Goal: Task Accomplishment & Management: Manage account settings

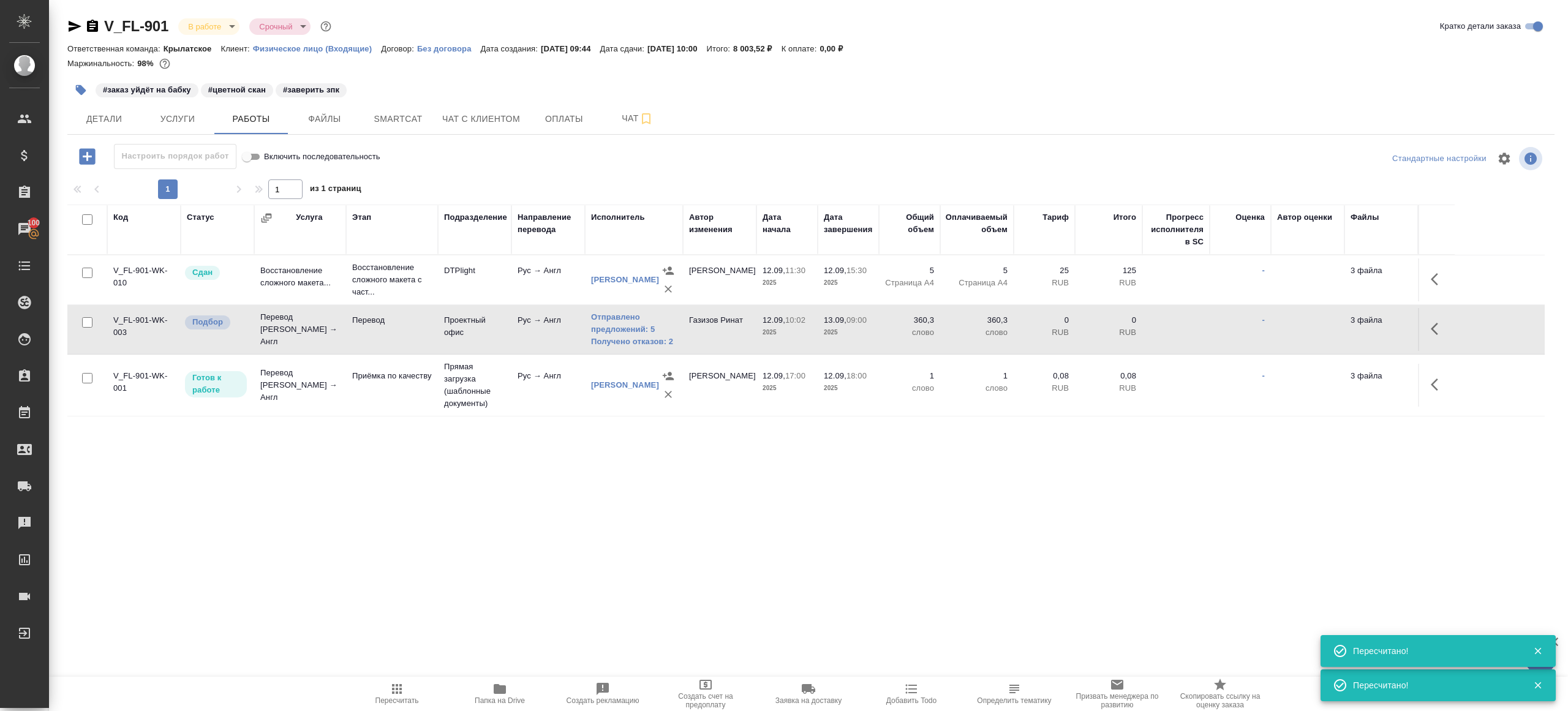
click at [413, 699] on span "Пересчитать" at bounding box center [397, 700] width 43 height 9
click at [543, 586] on div ".cls-1 fill:#fff; AWATERA Gazizov Rinat Клиенты Спецификации Заказы 100 Чаты To…" at bounding box center [784, 356] width 1568 height 711
click at [392, 113] on span "Smartcat" at bounding box center [398, 119] width 59 height 15
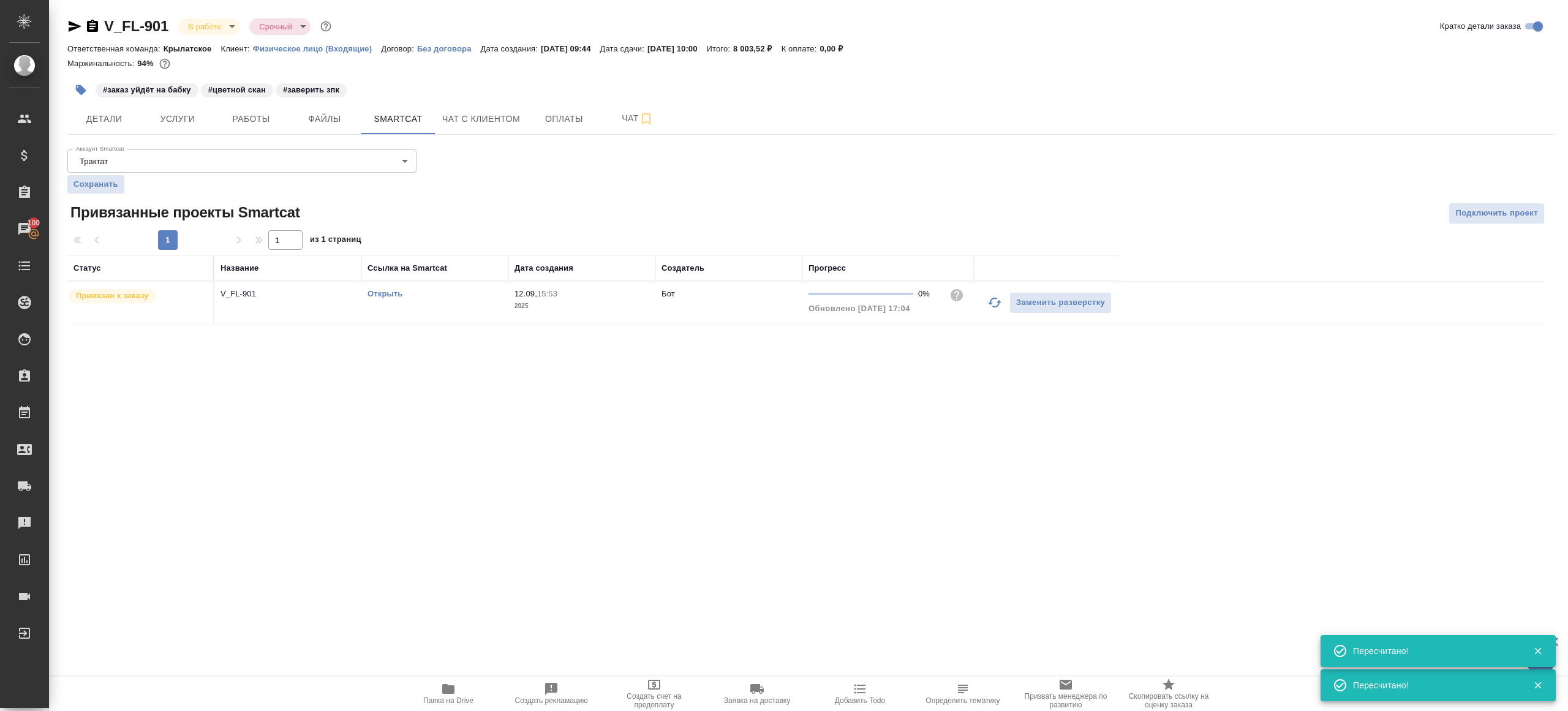
click at [379, 294] on link "Открыть" at bounding box center [384, 293] width 35 height 9
click at [251, 120] on span "Работы" at bounding box center [251, 119] width 59 height 15
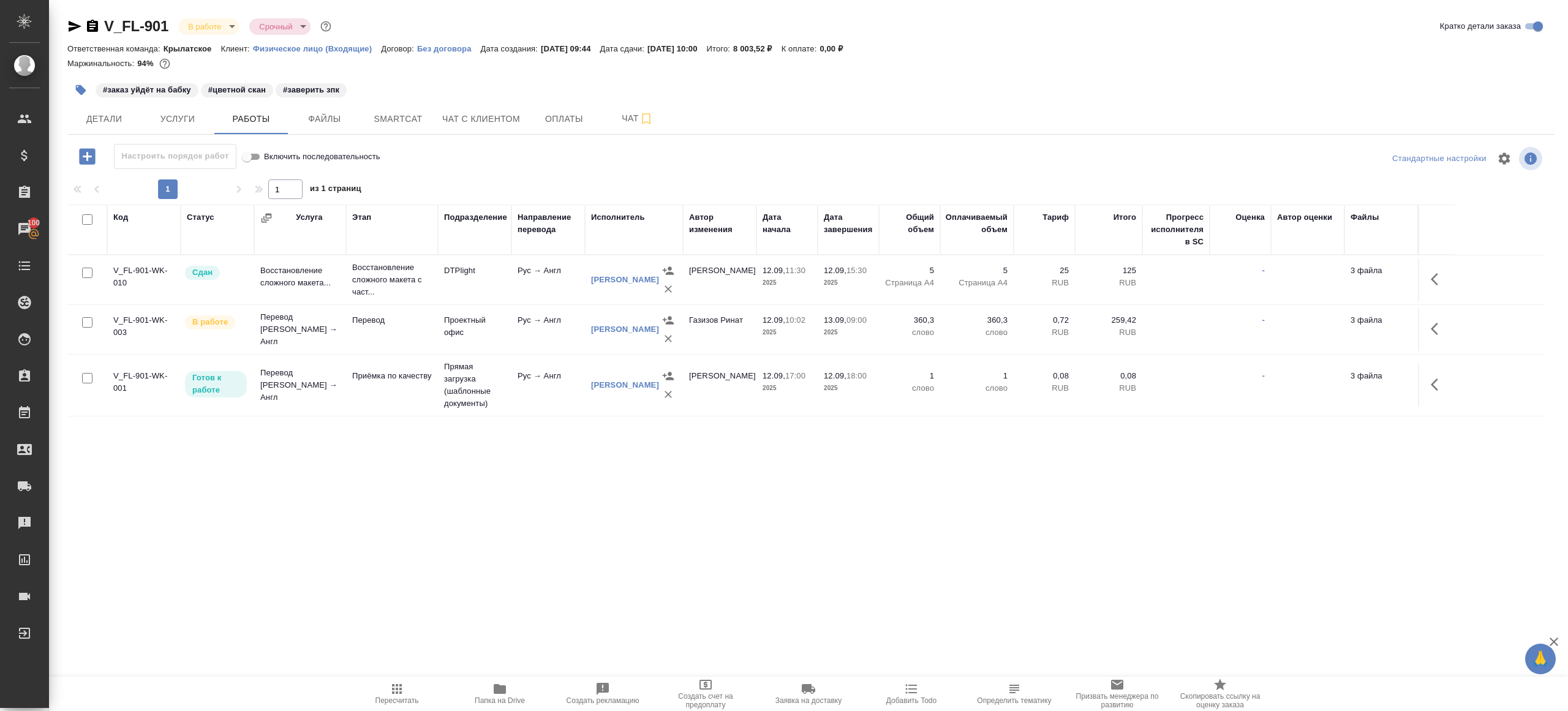
click at [1436, 384] on icon "button" at bounding box center [1437, 384] width 14 height 14
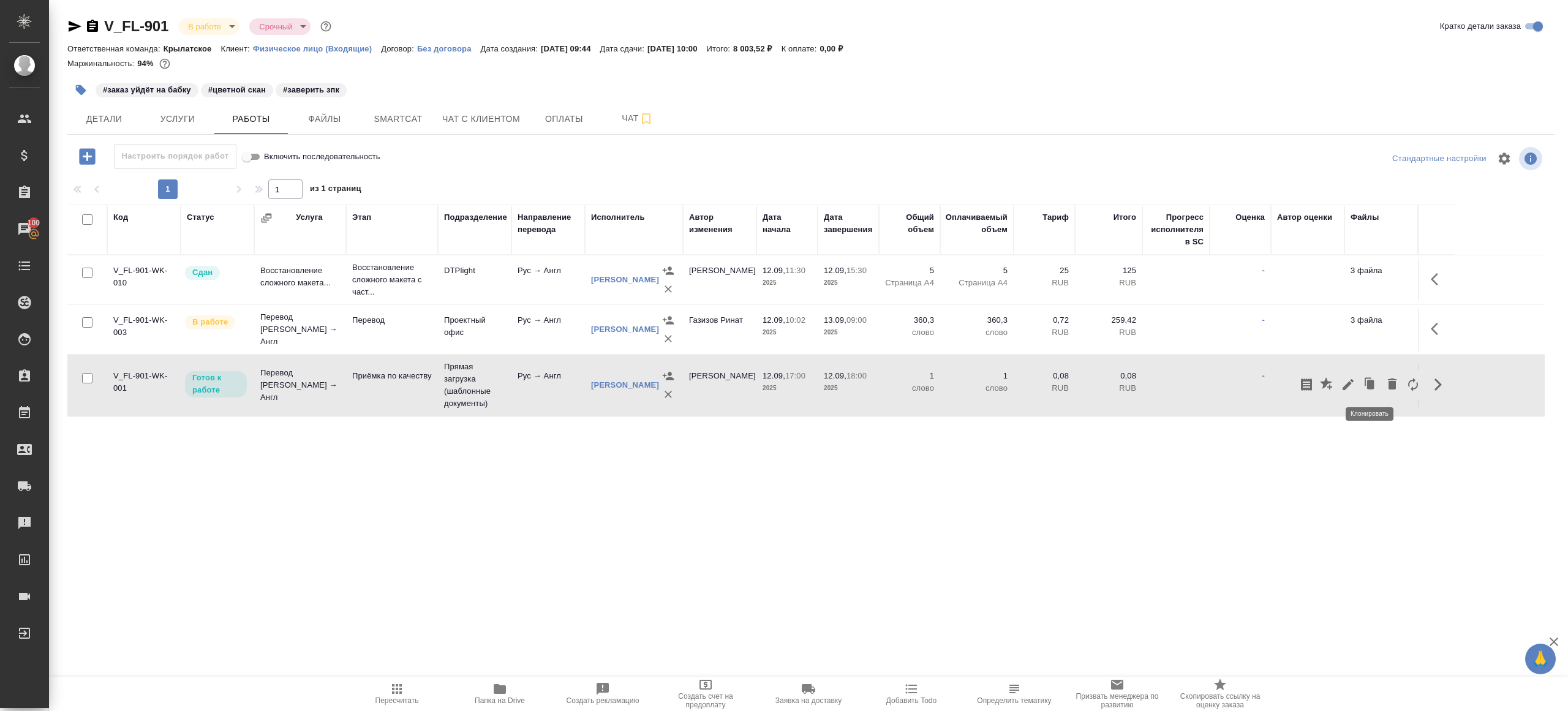
click at [1352, 379] on icon "button" at bounding box center [1347, 384] width 11 height 11
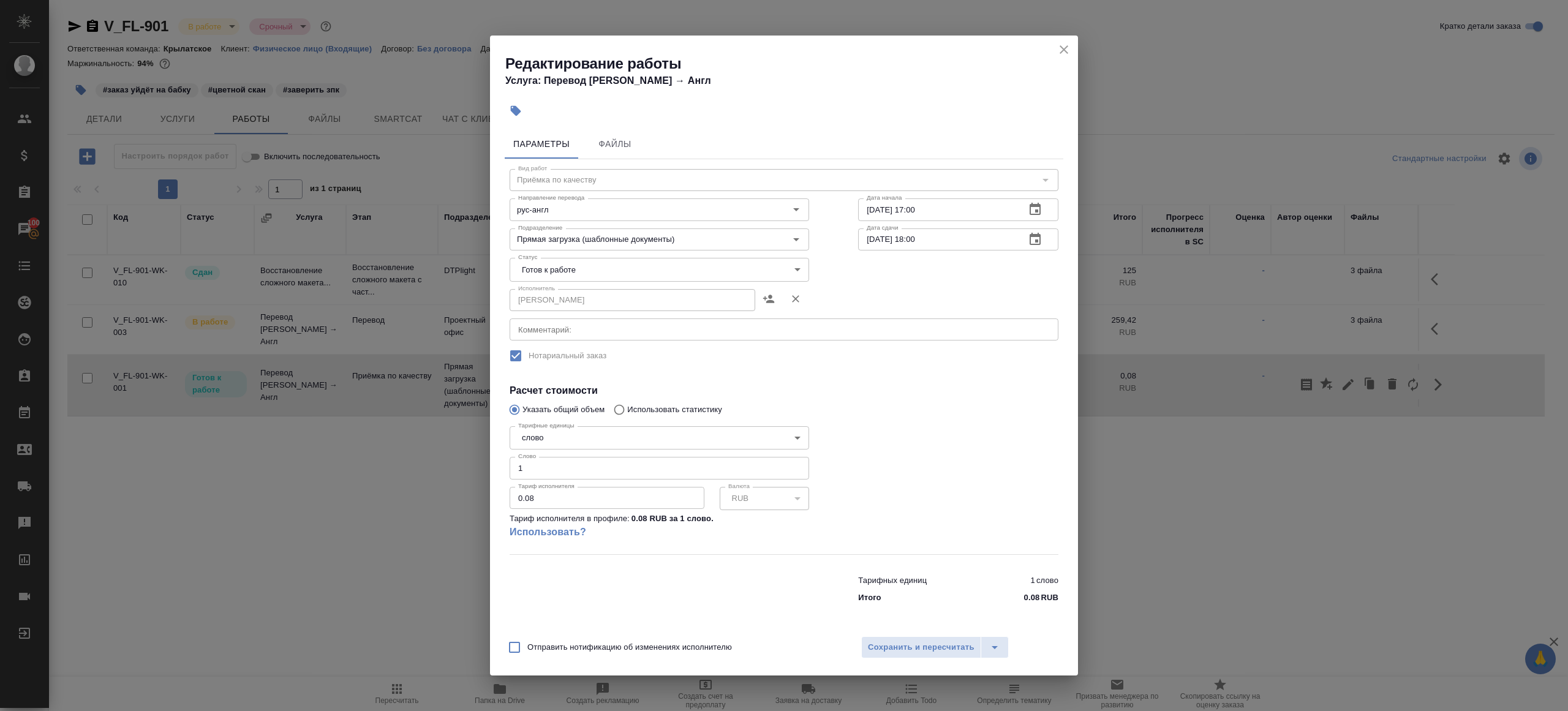
click at [874, 211] on input "12.09.2025 17:00" at bounding box center [937, 209] width 157 height 22
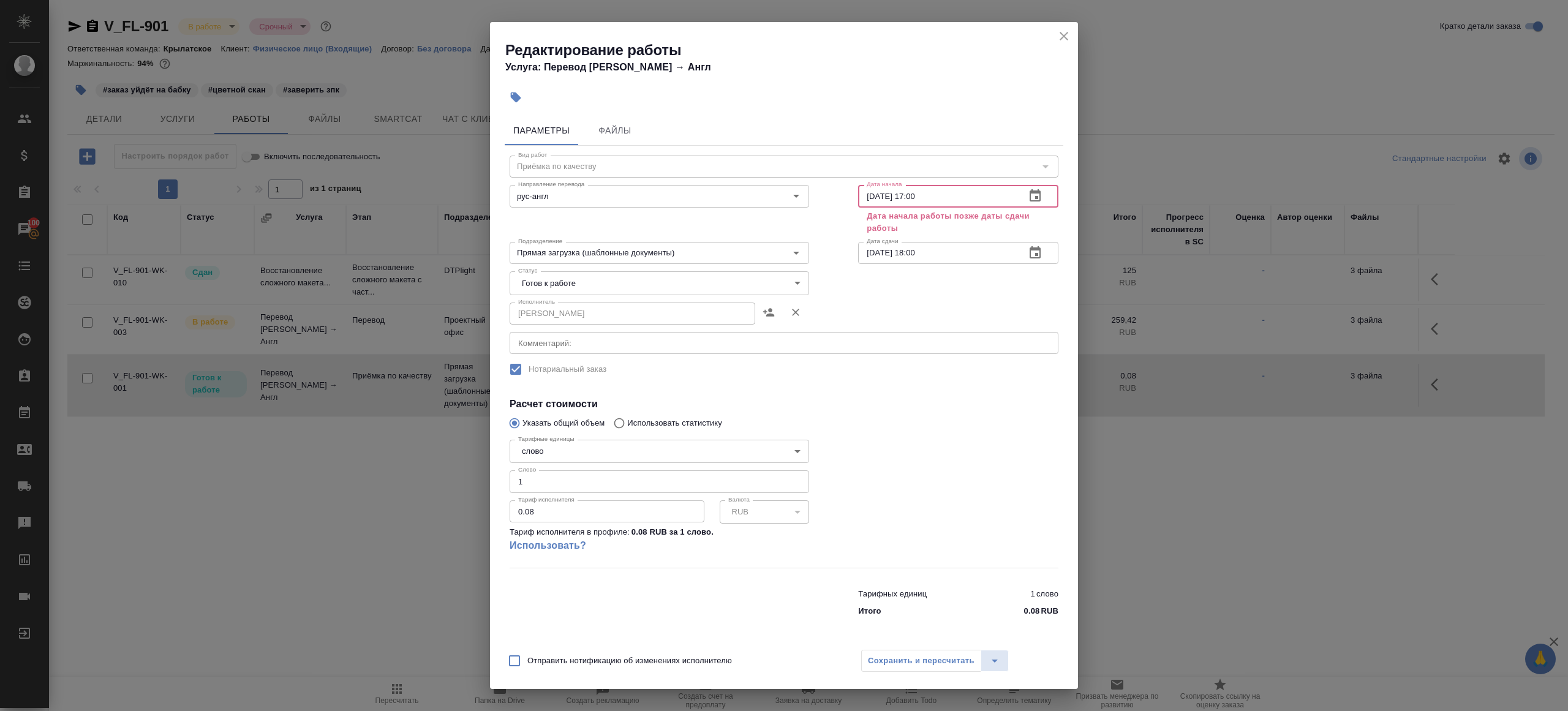
click at [916, 193] on input "13.09.2025 17:00" at bounding box center [937, 195] width 157 height 22
type input "13.09.2025 09:00"
click at [940, 262] on input "12.09.2025 18:00" at bounding box center [937, 252] width 157 height 22
paste input "3.09.2025 09"
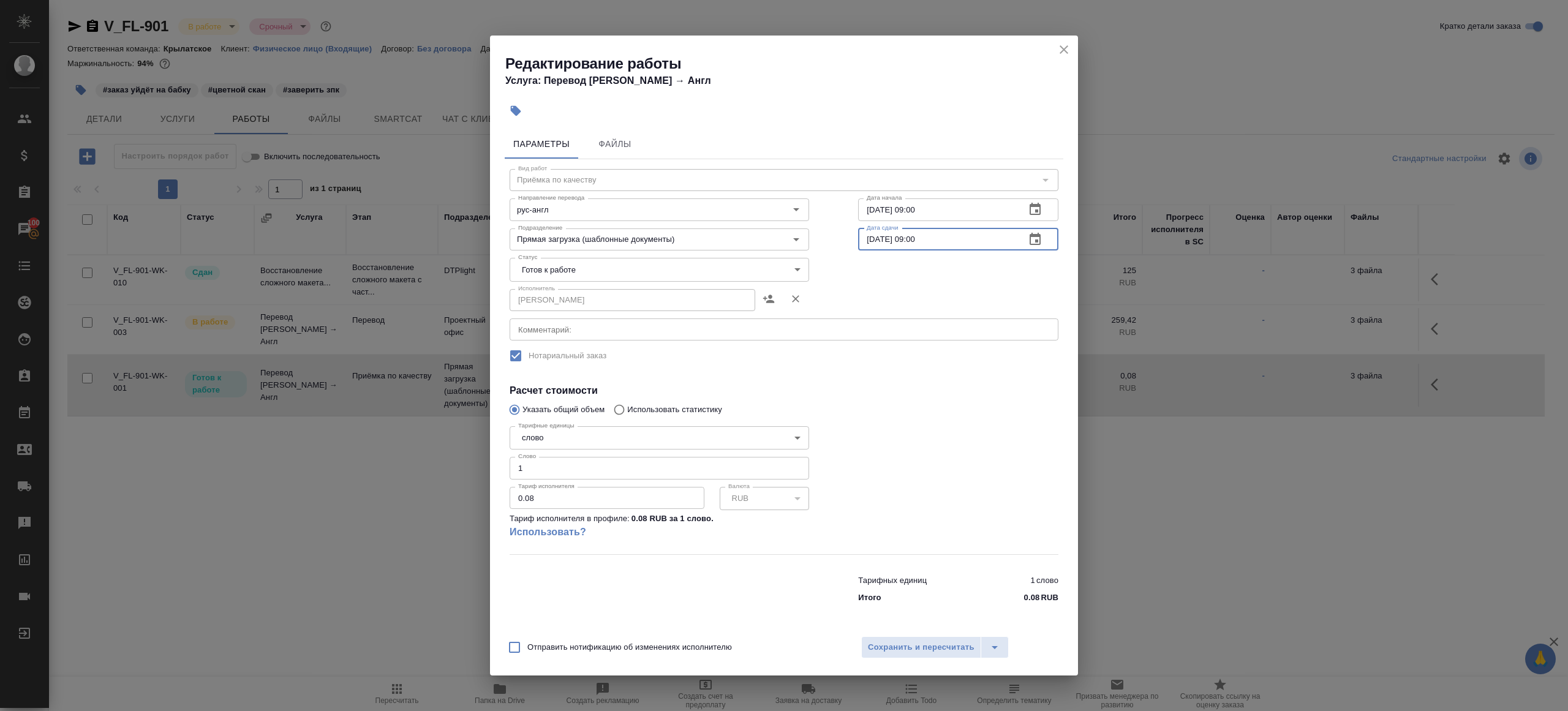
click at [917, 239] on input "13.09.2025 09:00" at bounding box center [937, 239] width 157 height 22
type input "13.09.2025 10:00"
click at [935, 647] on span "Сохранить и пересчитать" at bounding box center [921, 648] width 107 height 14
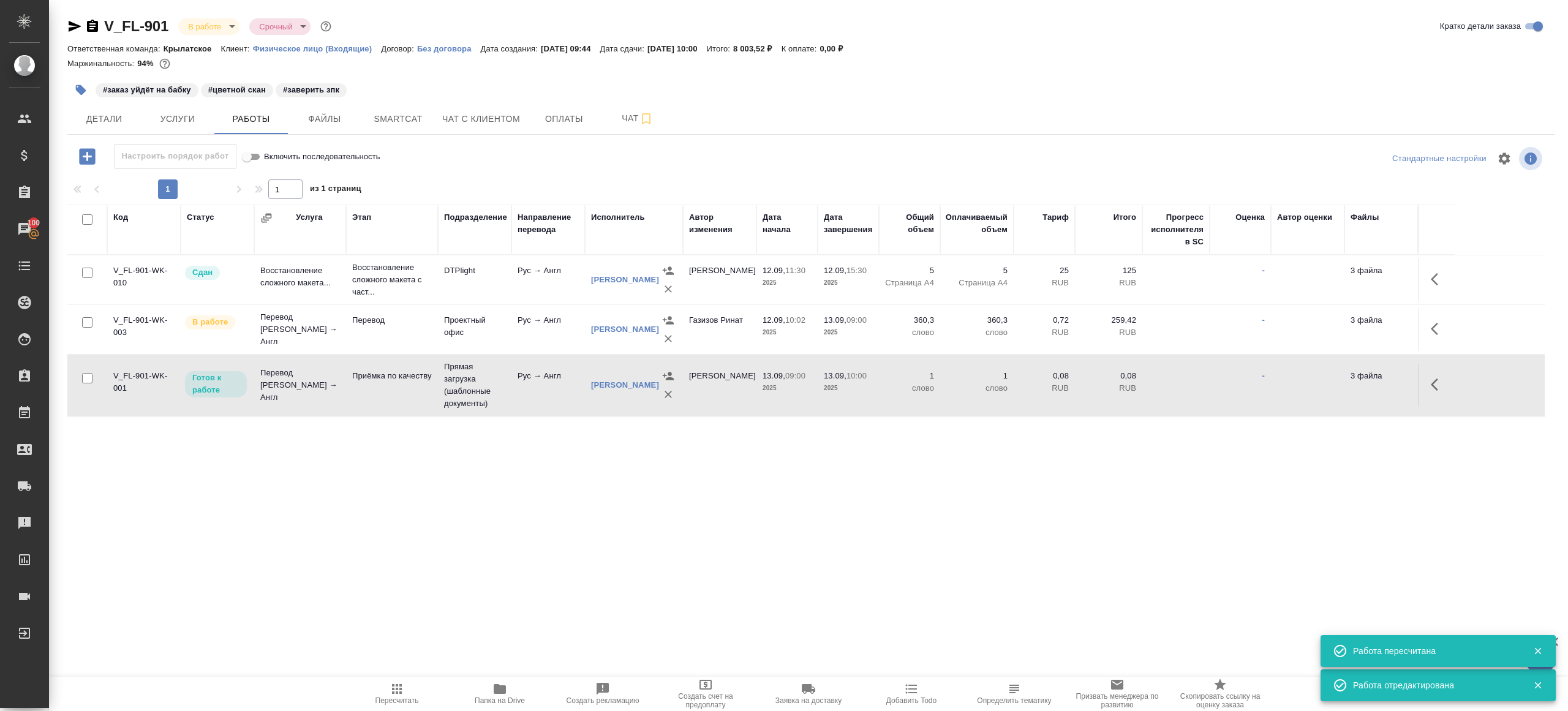
click at [533, 403] on td "Рус → Англ" at bounding box center [548, 384] width 74 height 43
click at [87, 93] on icon "button" at bounding box center [81, 89] width 12 height 12
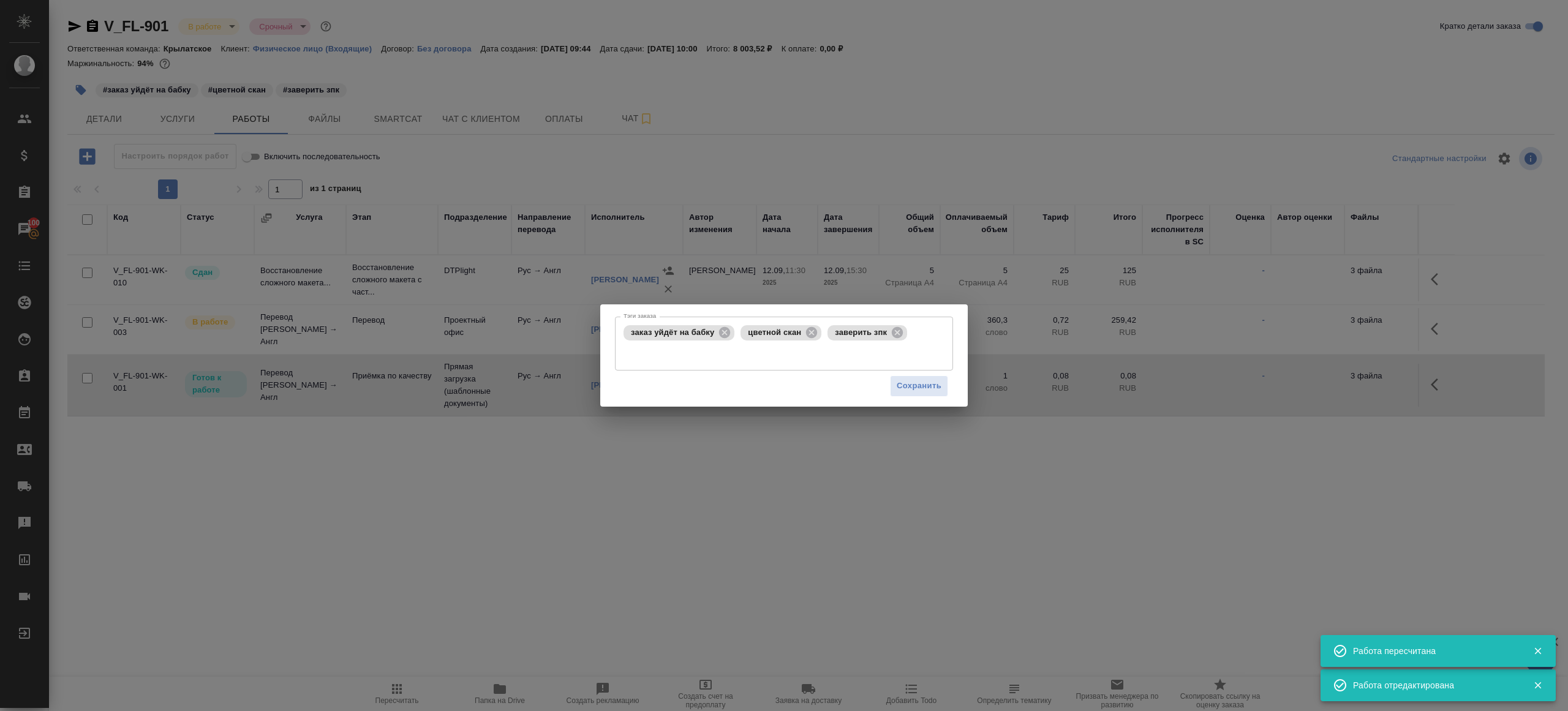
click at [777, 371] on div "Сохранить" at bounding box center [783, 386] width 338 height 31
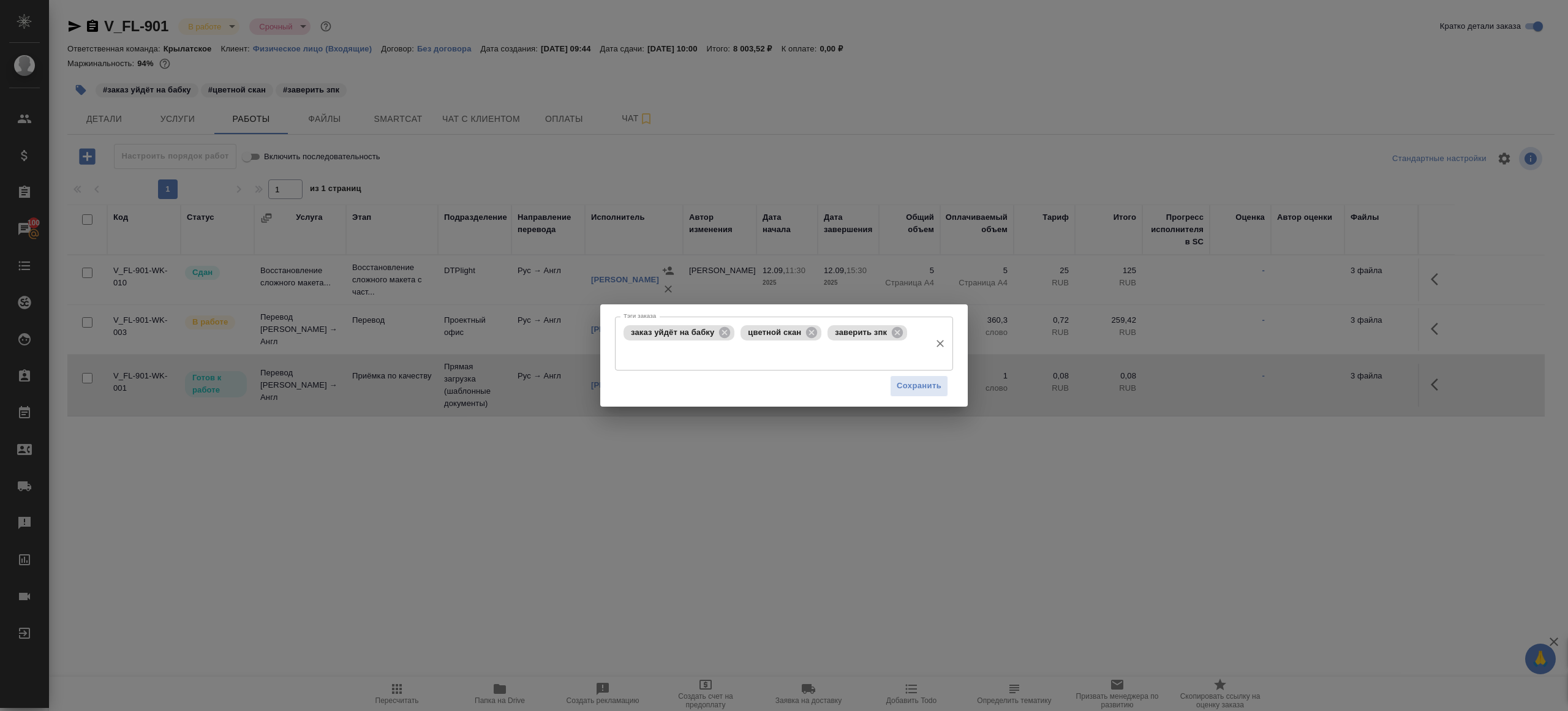
click at [775, 363] on input "Тэги заказа" at bounding box center [772, 353] width 304 height 21
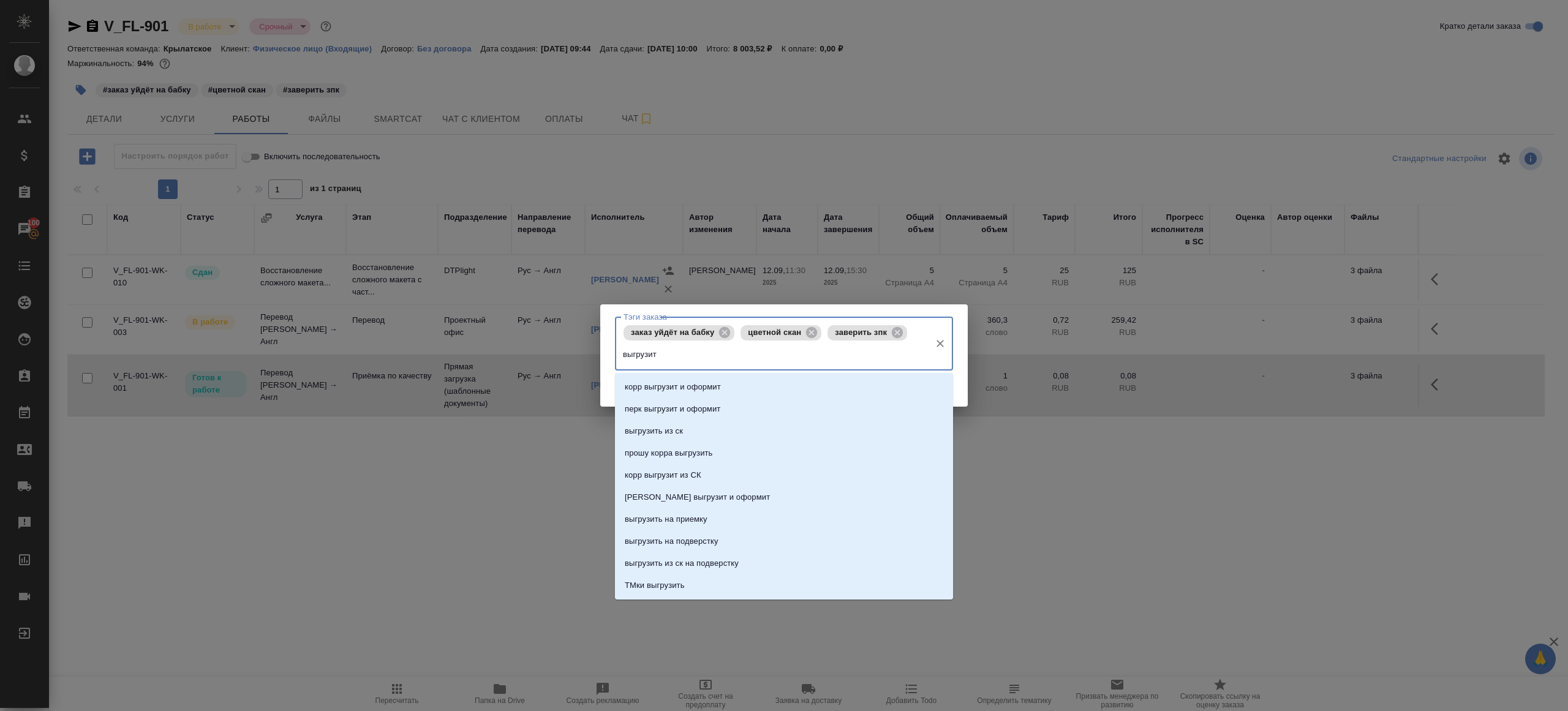
type input "выгрузить"
click at [771, 381] on li "выгрузить из ск" at bounding box center [783, 387] width 338 height 22
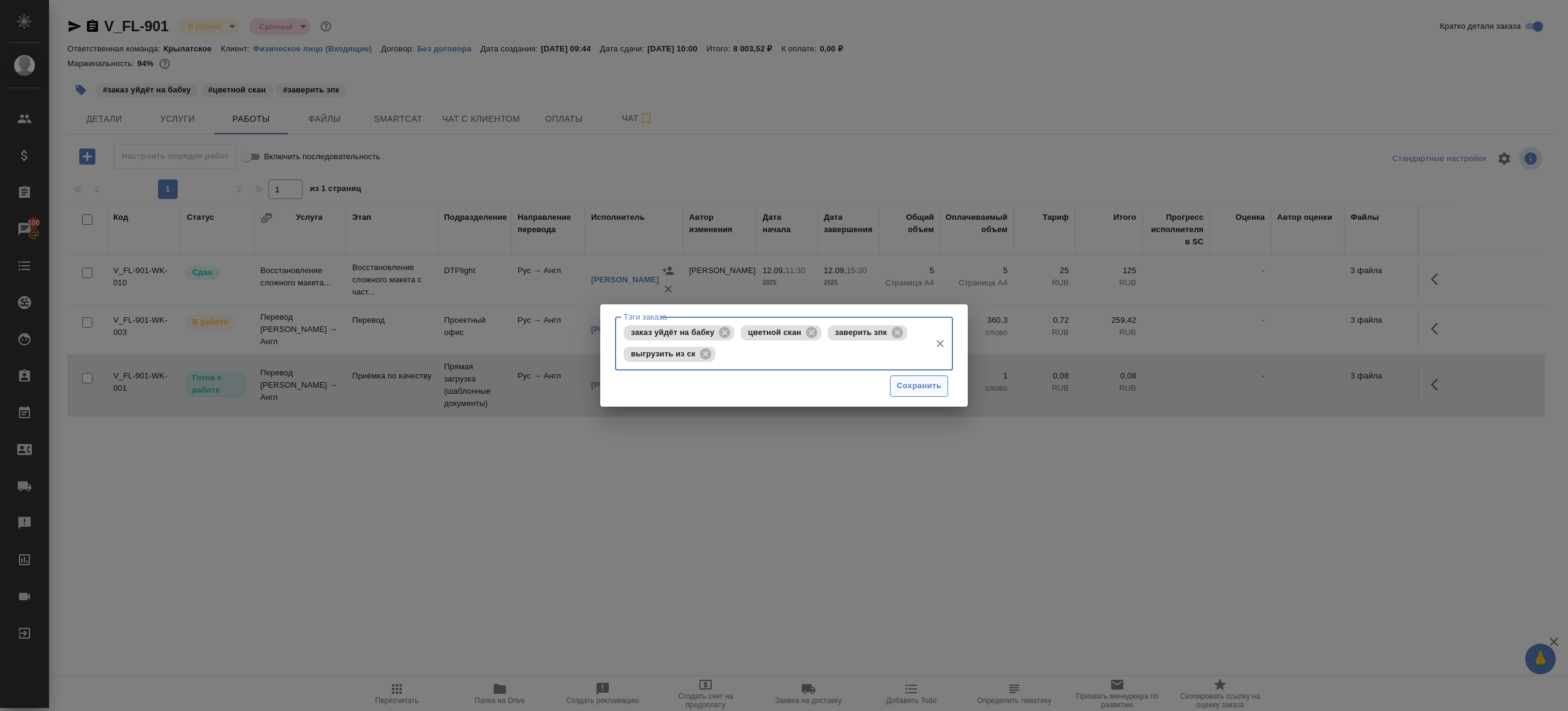
click at [891, 388] on button "Сохранить" at bounding box center [919, 386] width 58 height 22
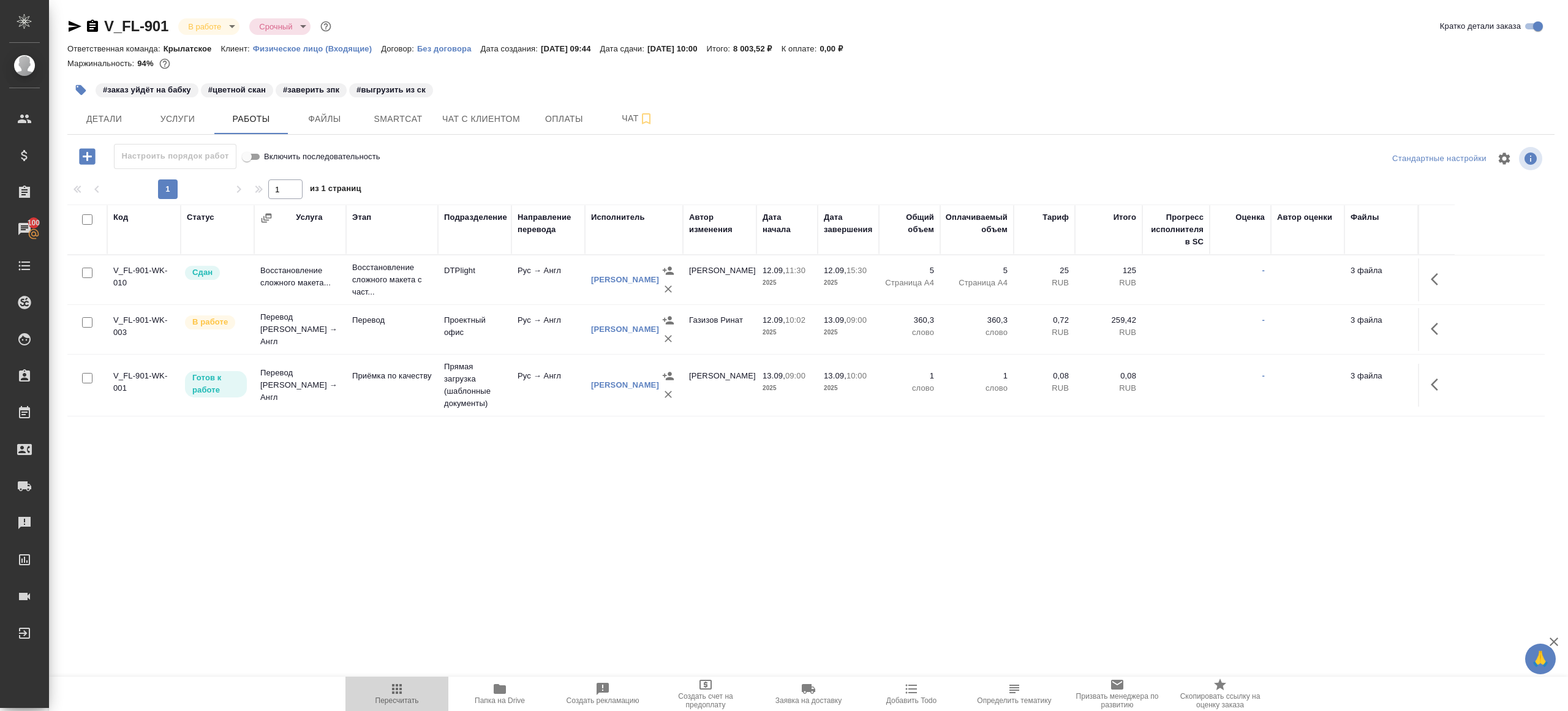
click at [400, 696] on span "Пересчитать" at bounding box center [397, 700] width 43 height 9
click at [589, 589] on div ".cls-1 fill:#fff; AWATERA Gazizov Rinat Клиенты Спецификации Заказы 100 Чаты To…" at bounding box center [784, 356] width 1568 height 711
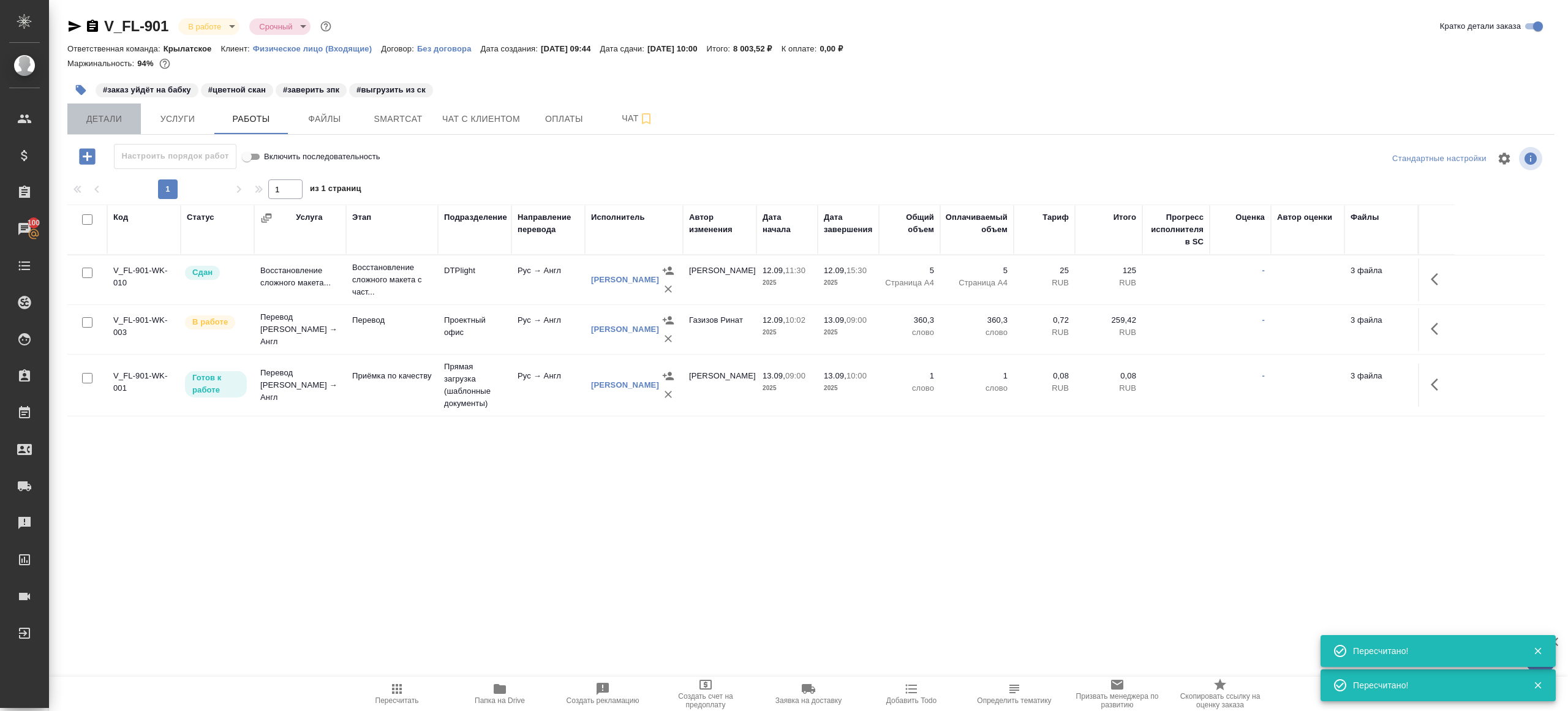
click at [98, 121] on span "Детали" at bounding box center [105, 119] width 59 height 15
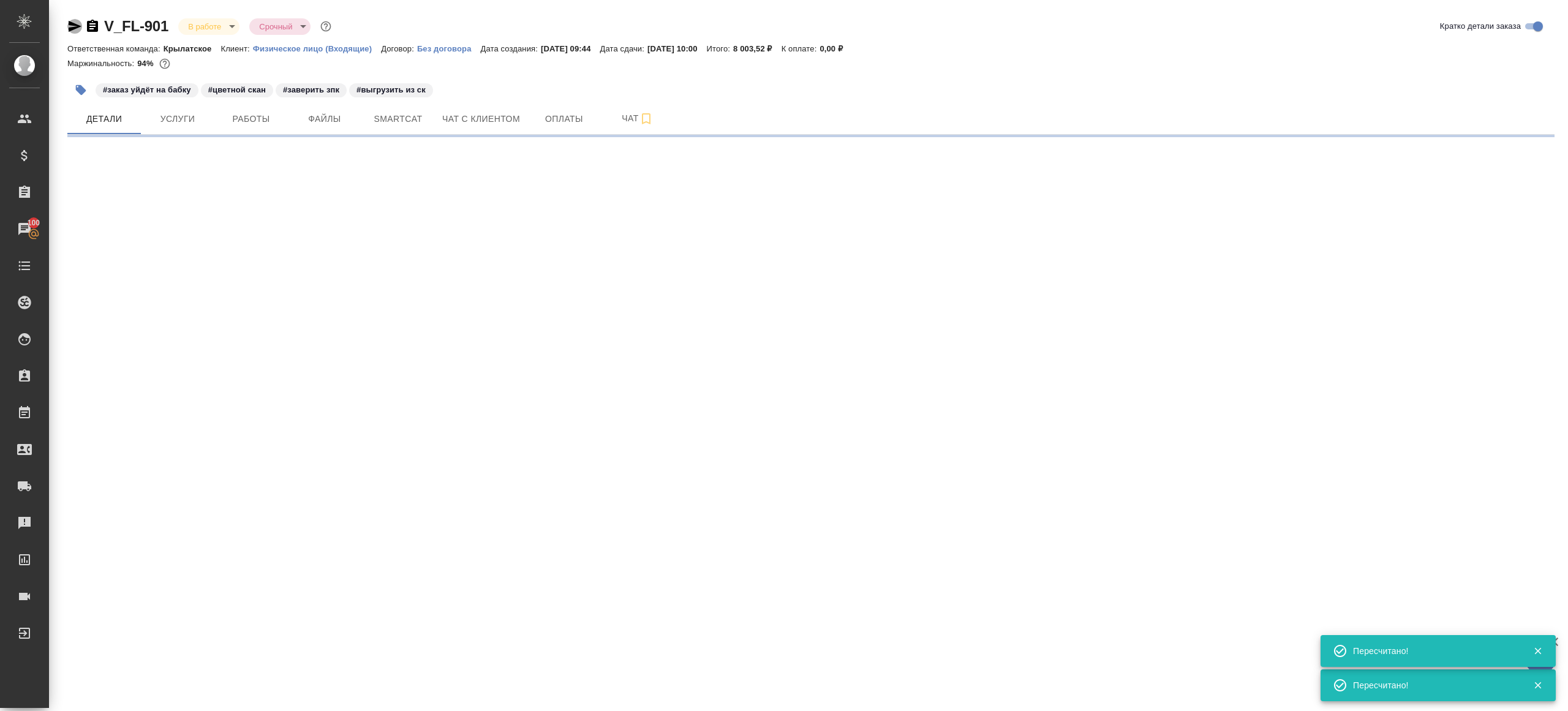
click at [77, 27] on icon "button" at bounding box center [75, 26] width 13 height 11
select select "RU"
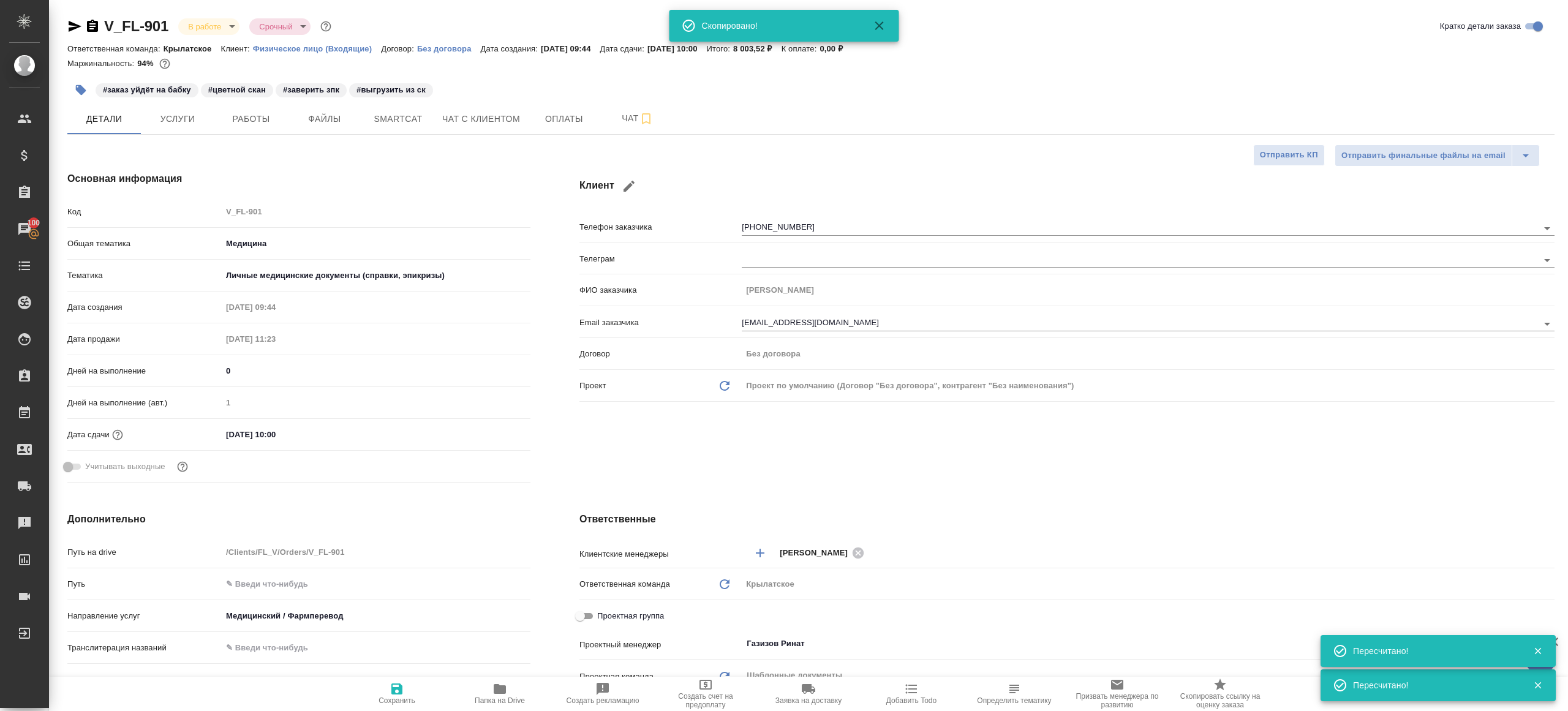
type textarea "x"
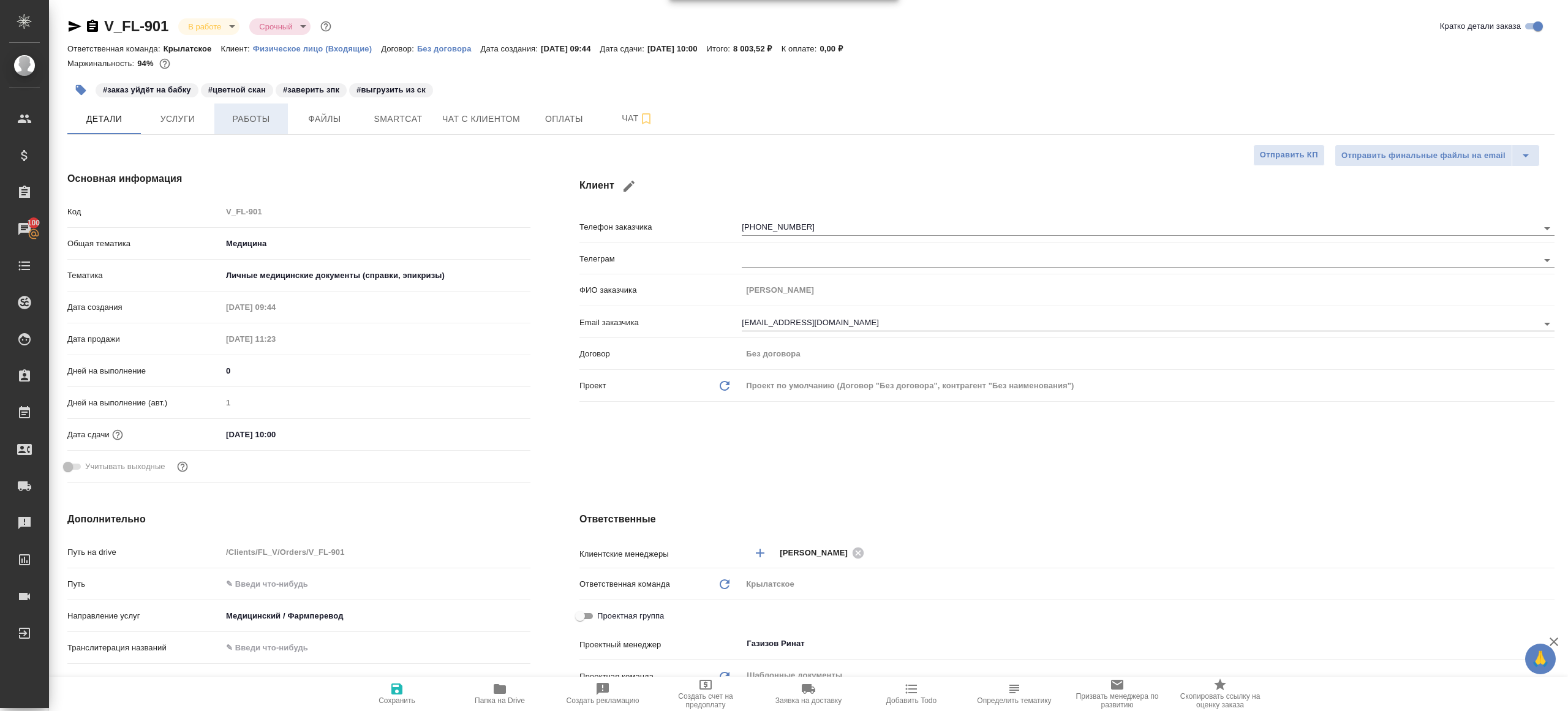
click at [253, 115] on span "Работы" at bounding box center [251, 119] width 59 height 15
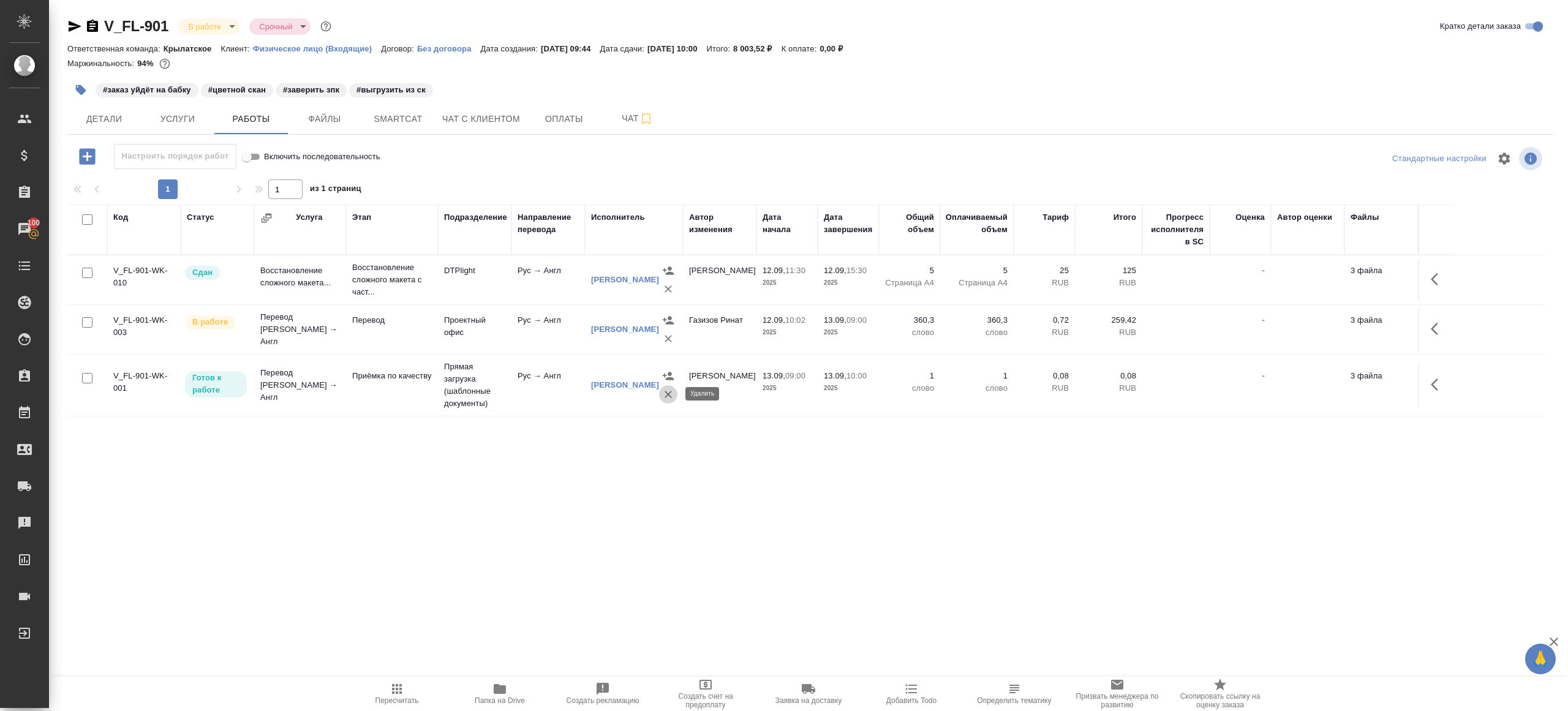
click at [659, 392] on button "button" at bounding box center [668, 394] width 18 height 18
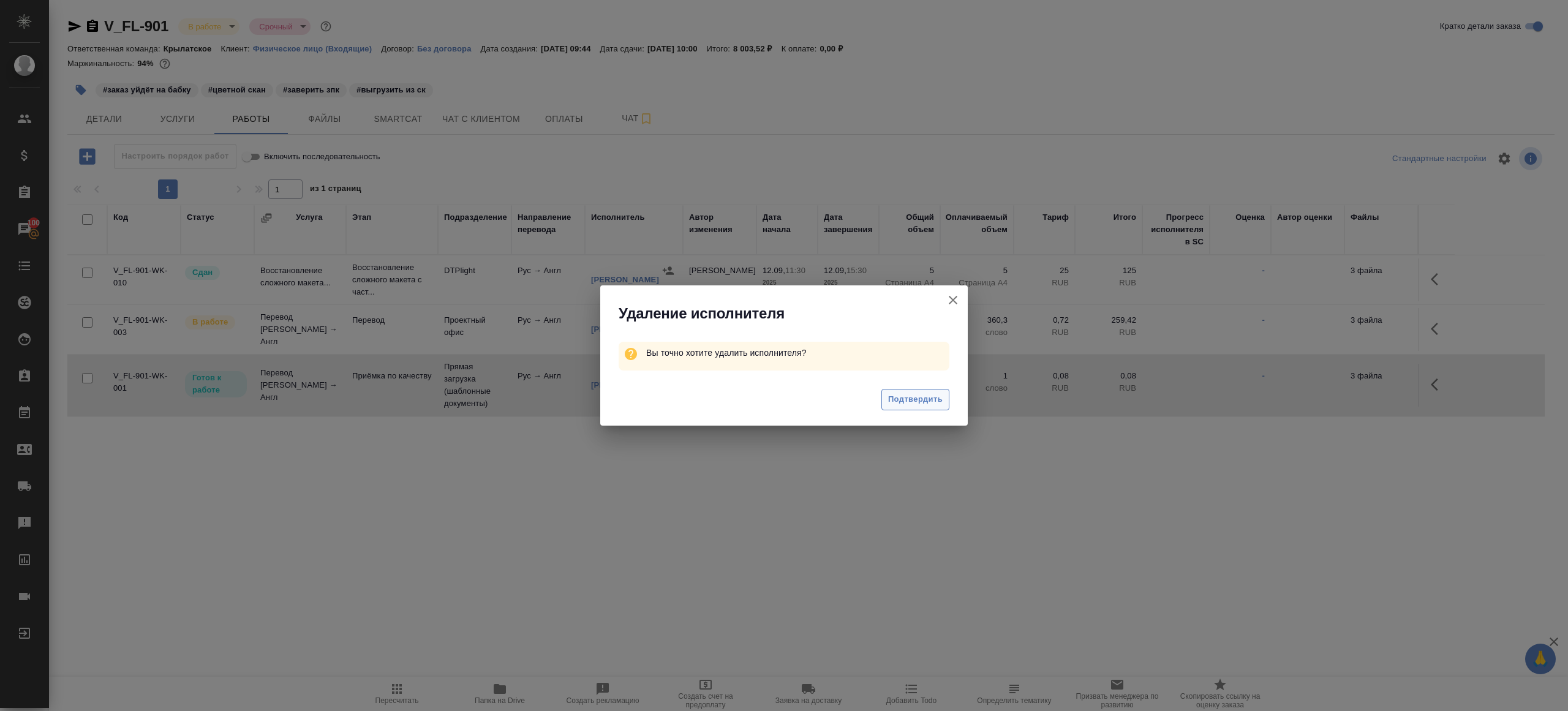
click at [891, 399] on span "Подтвердить" at bounding box center [915, 399] width 55 height 14
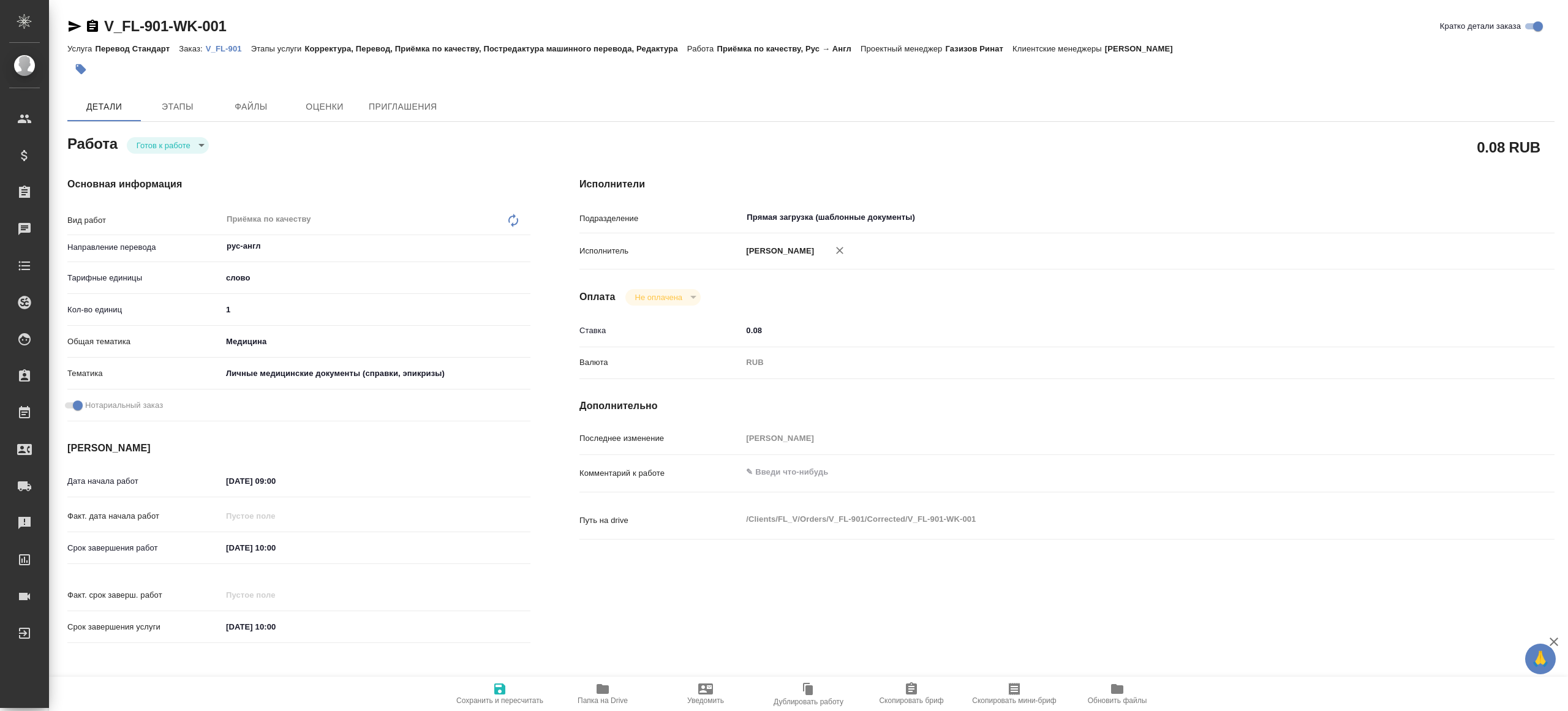
type textarea "x"
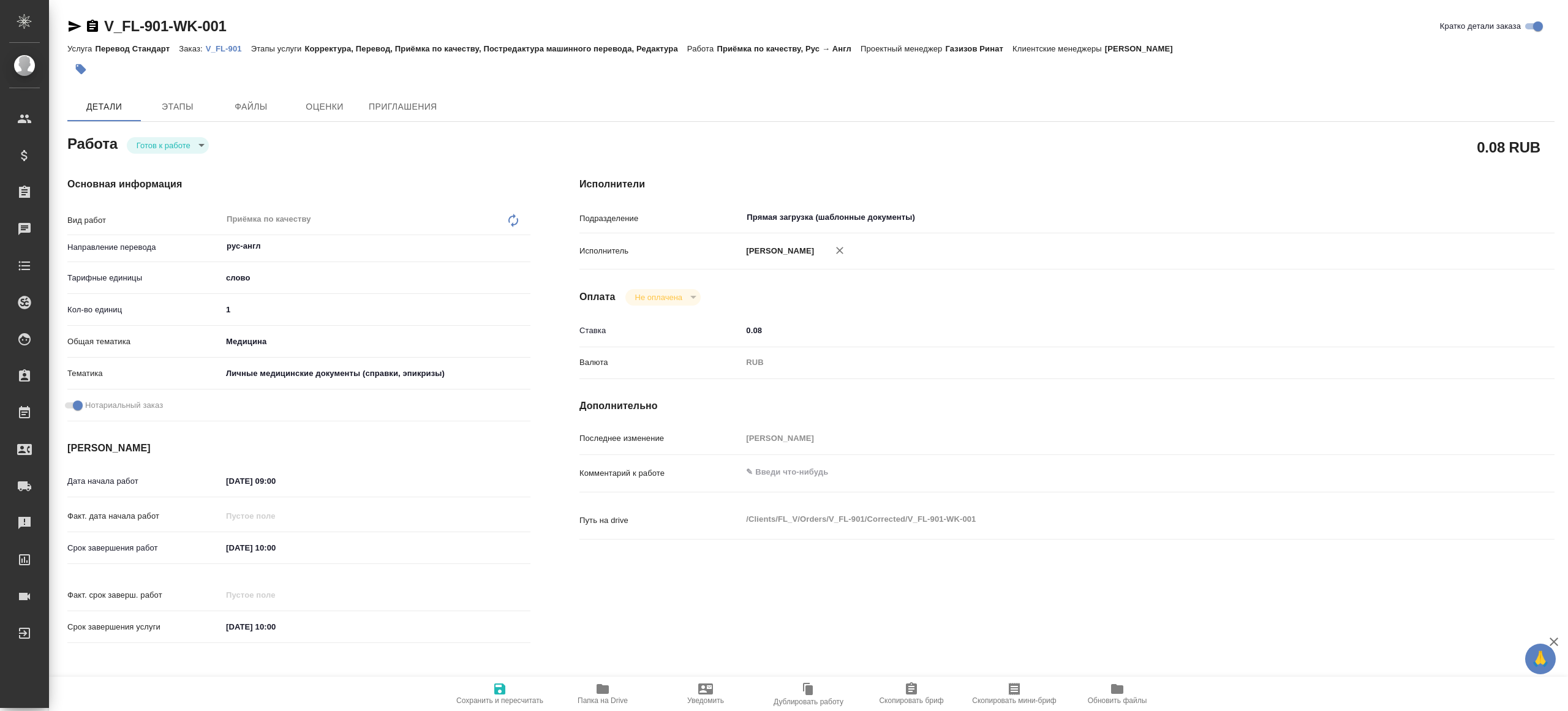
type textarea "x"
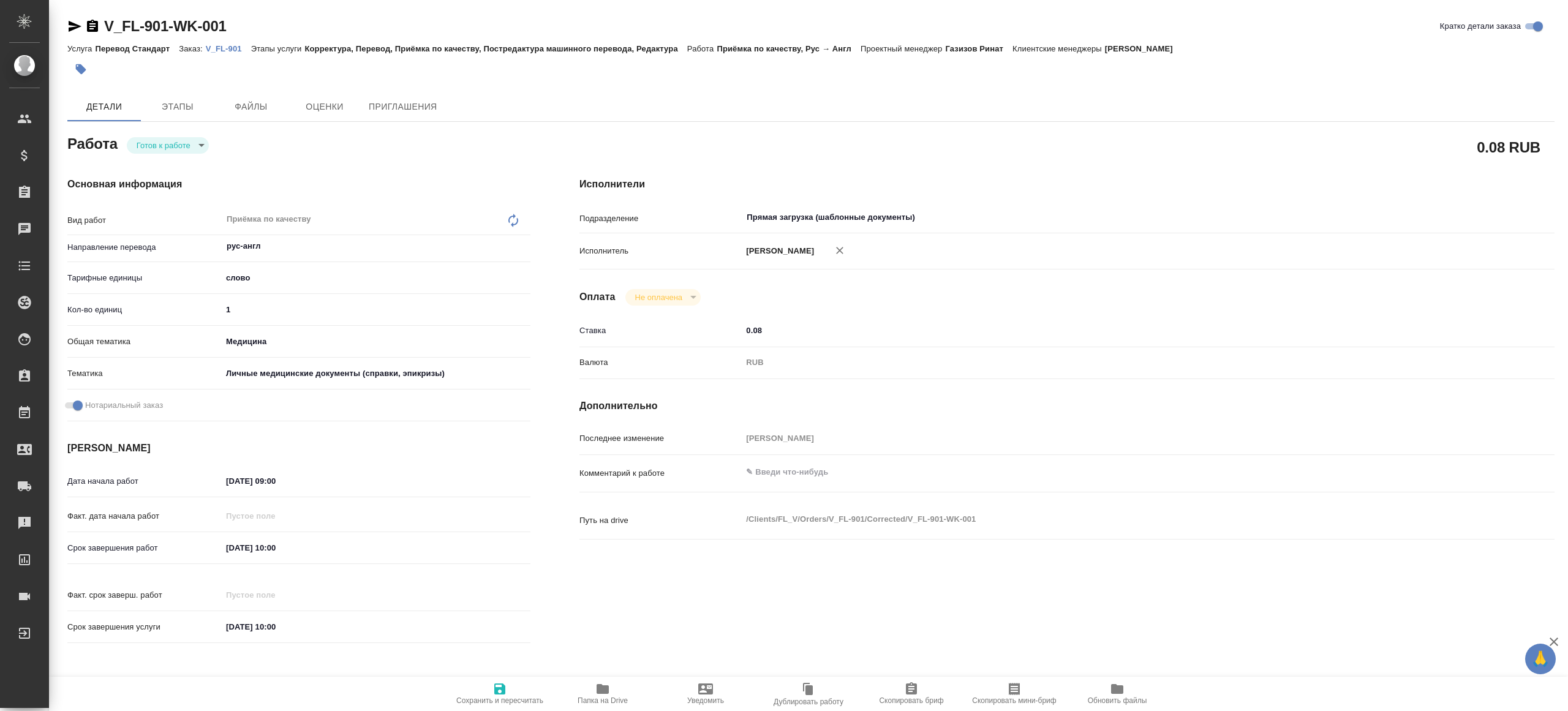
type textarea "x"
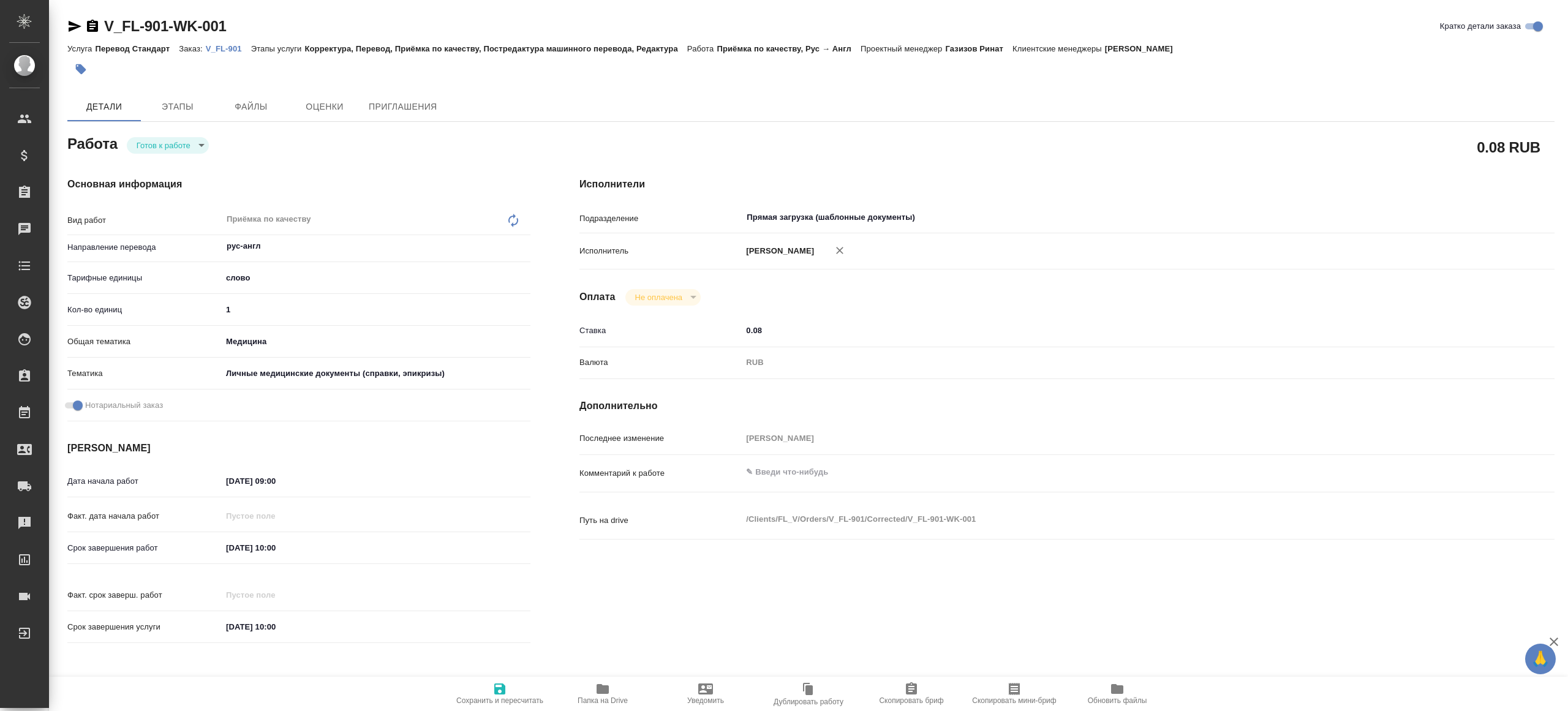
type textarea "x"
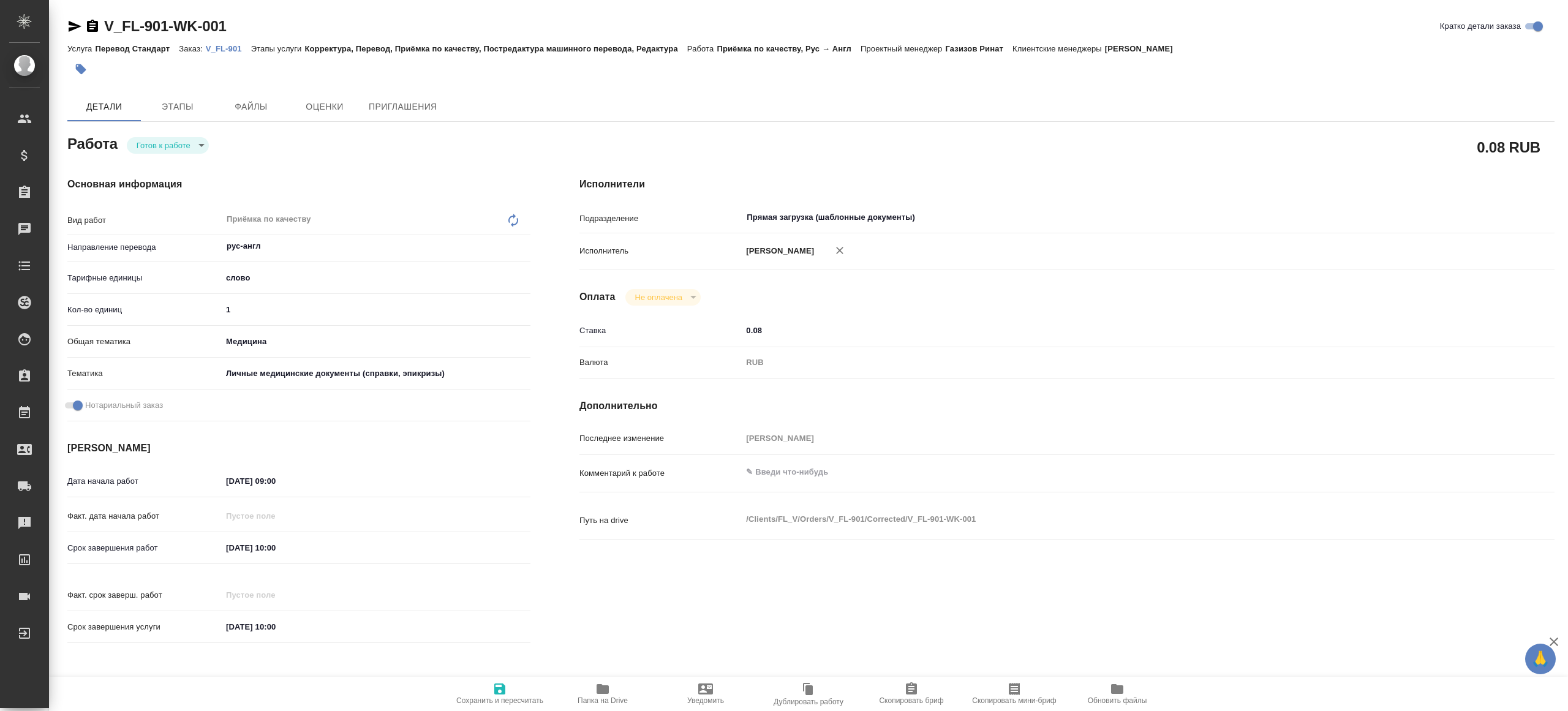
type textarea "x"
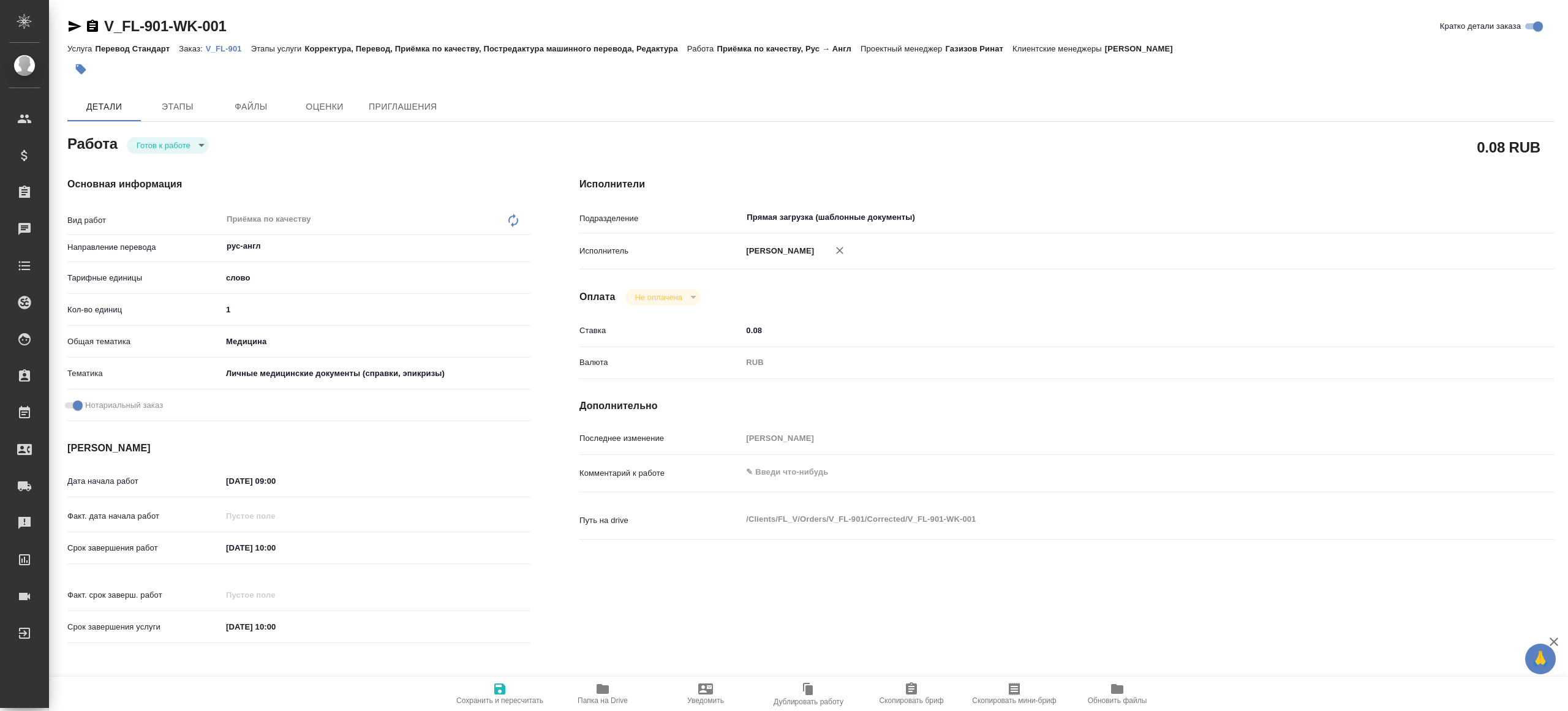
type textarea "x"
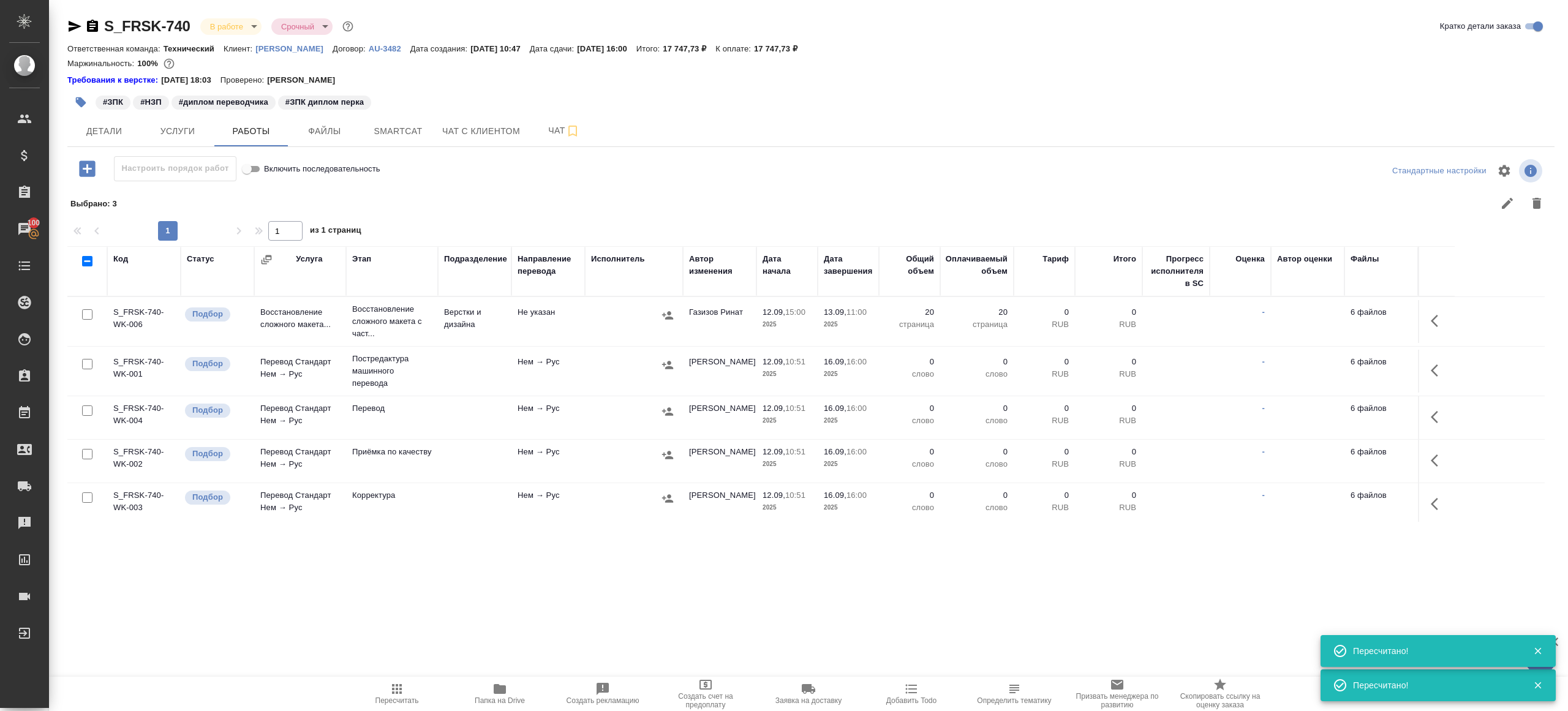
click at [404, 694] on icon "button" at bounding box center [397, 689] width 14 height 14
click at [69, 21] on icon "button" at bounding box center [74, 26] width 14 height 14
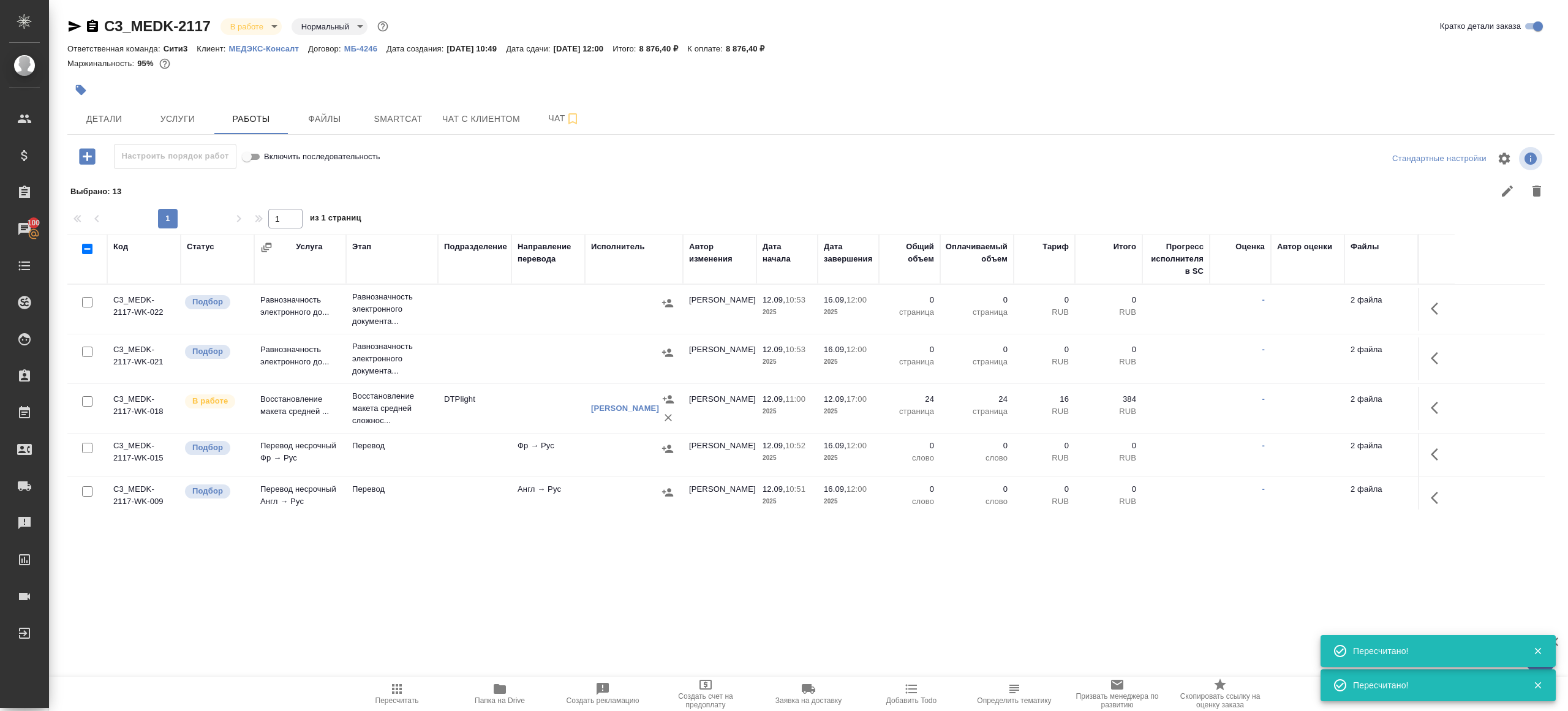
click at [397, 694] on icon "button" at bounding box center [397, 689] width 14 height 14
click at [71, 27] on icon "button" at bounding box center [75, 26] width 13 height 11
click at [384, 689] on span "Пересчитать" at bounding box center [397, 693] width 88 height 23
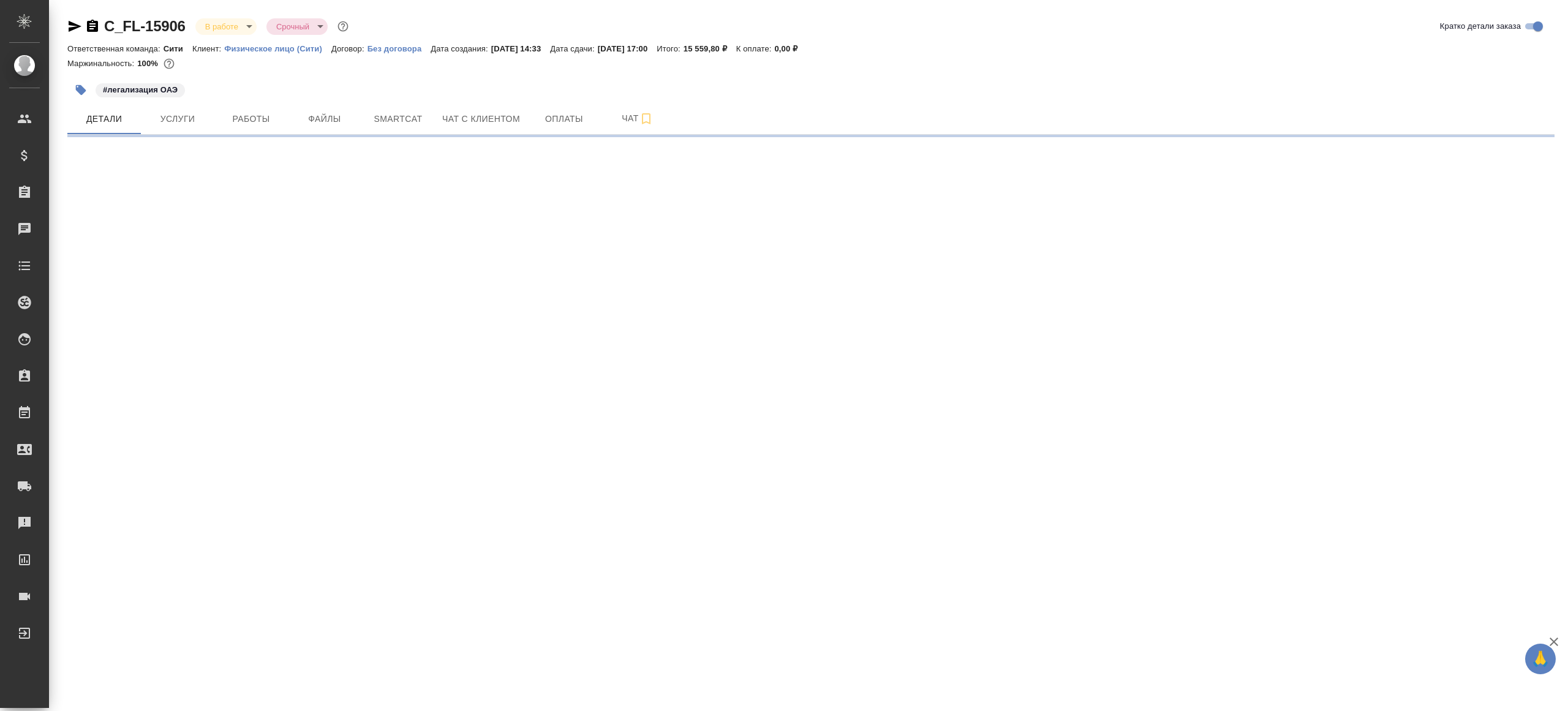
click at [241, 109] on button "Работы" at bounding box center [251, 118] width 74 height 30
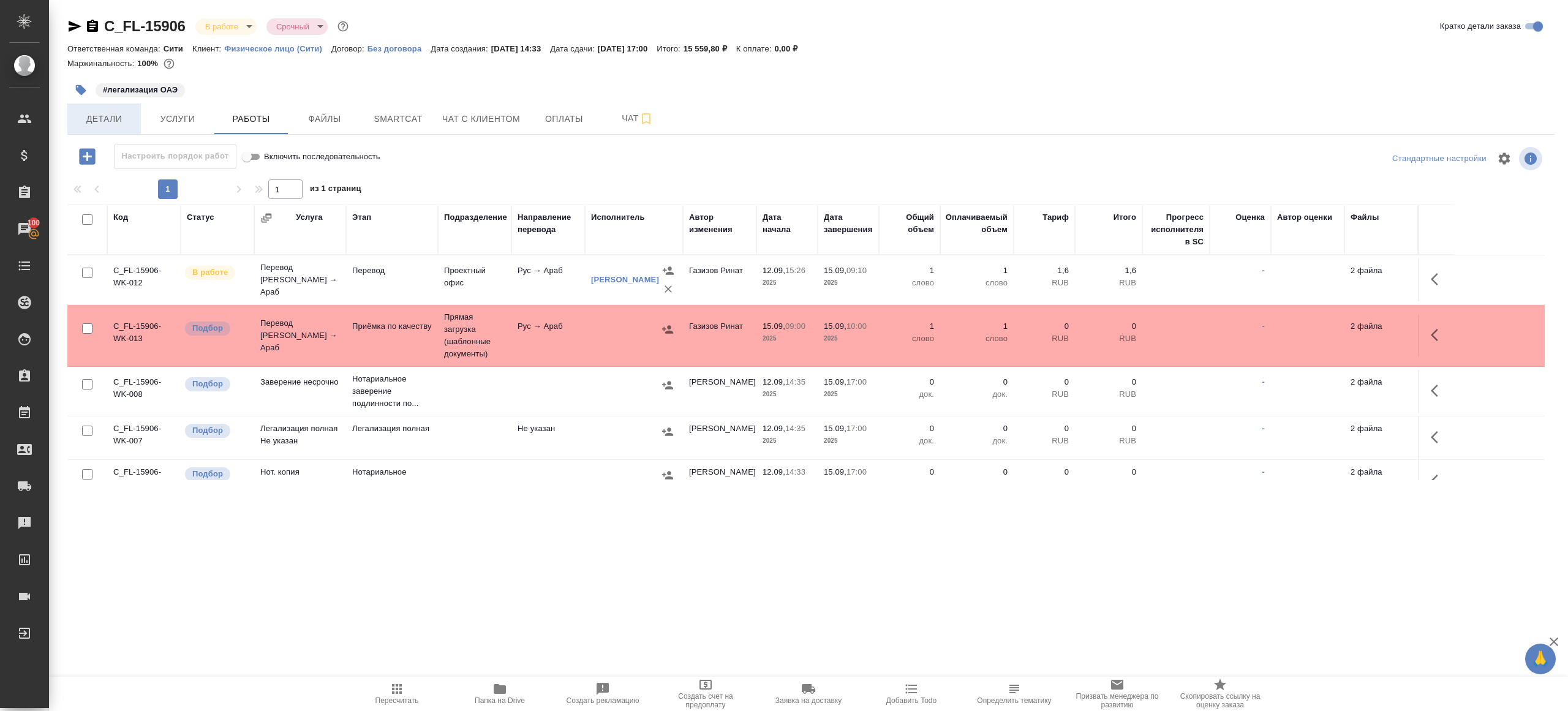
click at [86, 128] on button "Детали" at bounding box center [104, 118] width 74 height 30
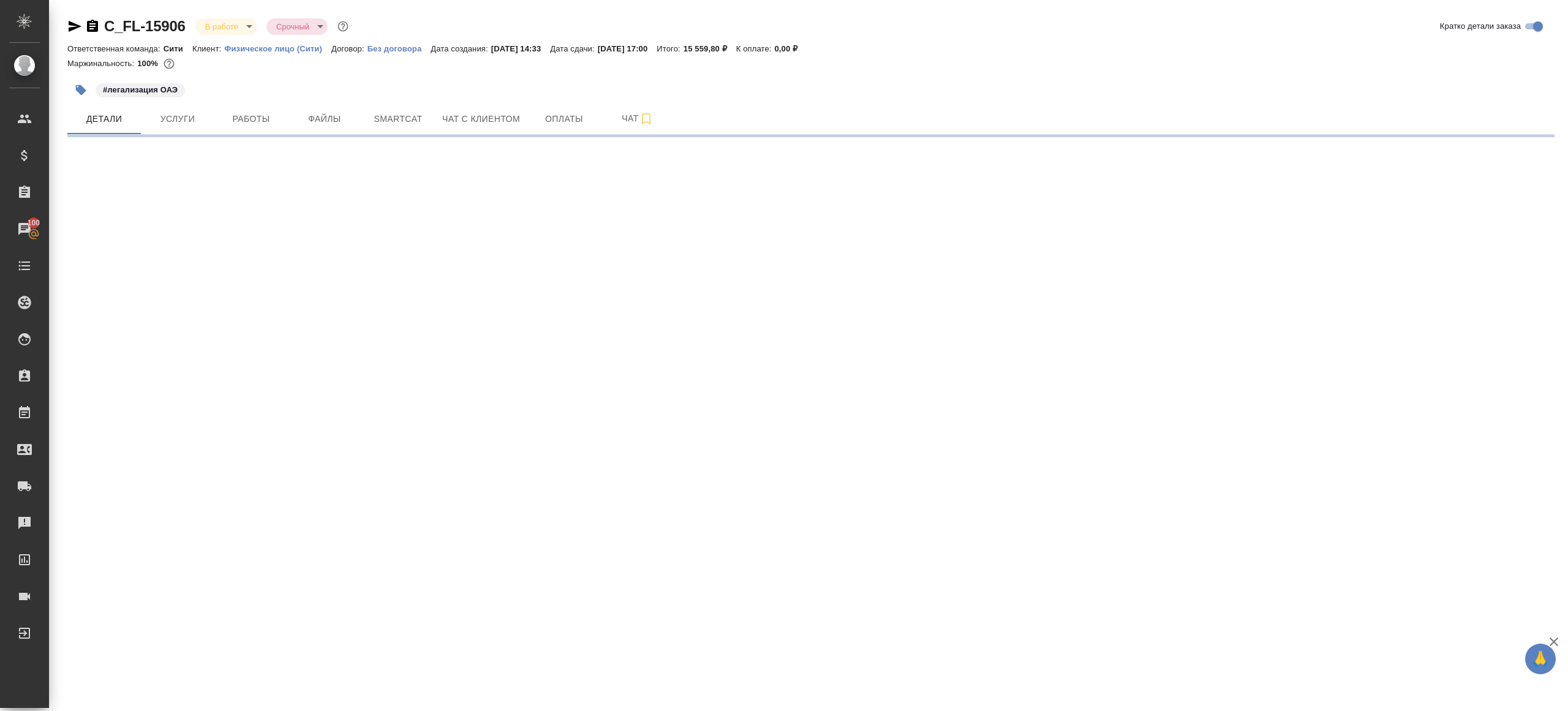
select select "RU"
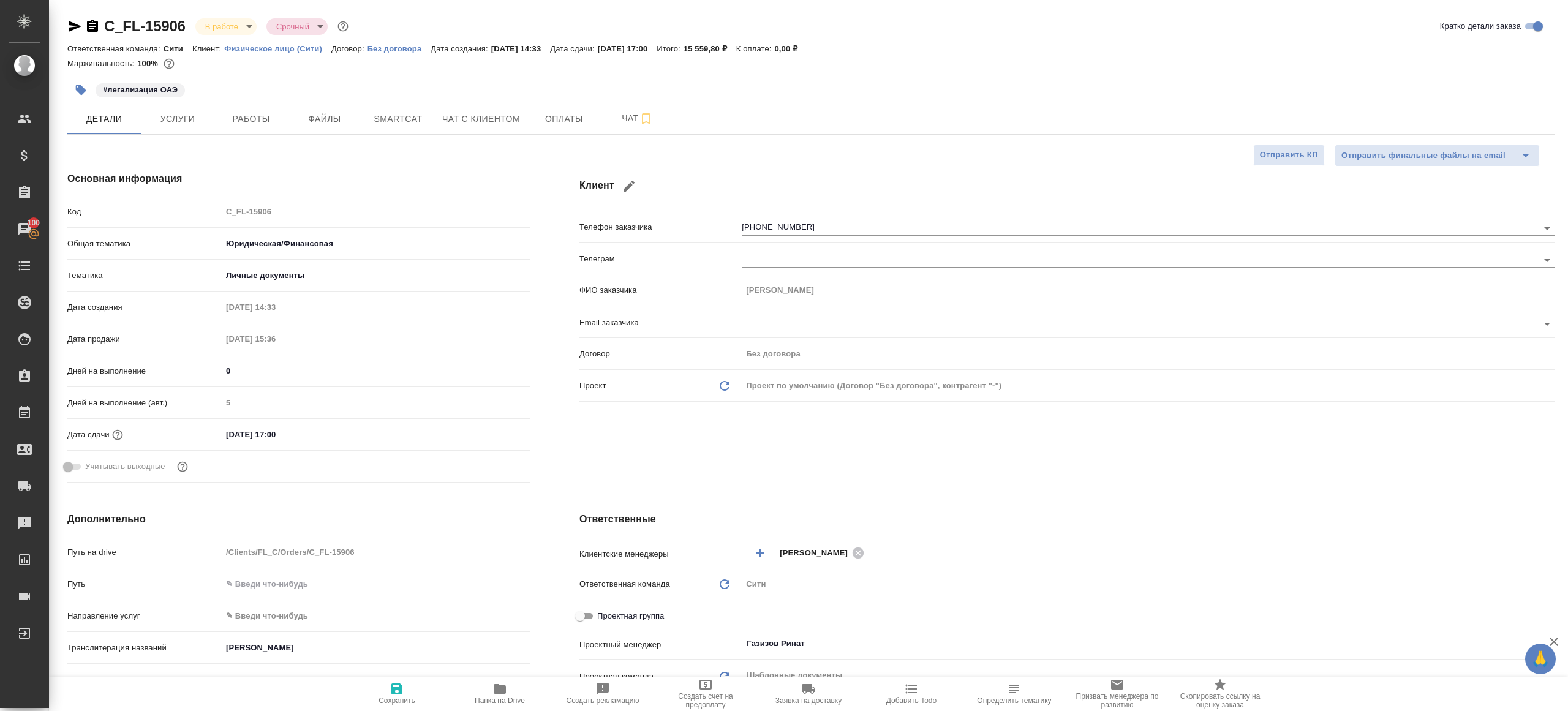
type textarea "x"
click at [180, 208] on div "Код C_FL-15906" at bounding box center [299, 212] width 463 height 22
type textarea "x"
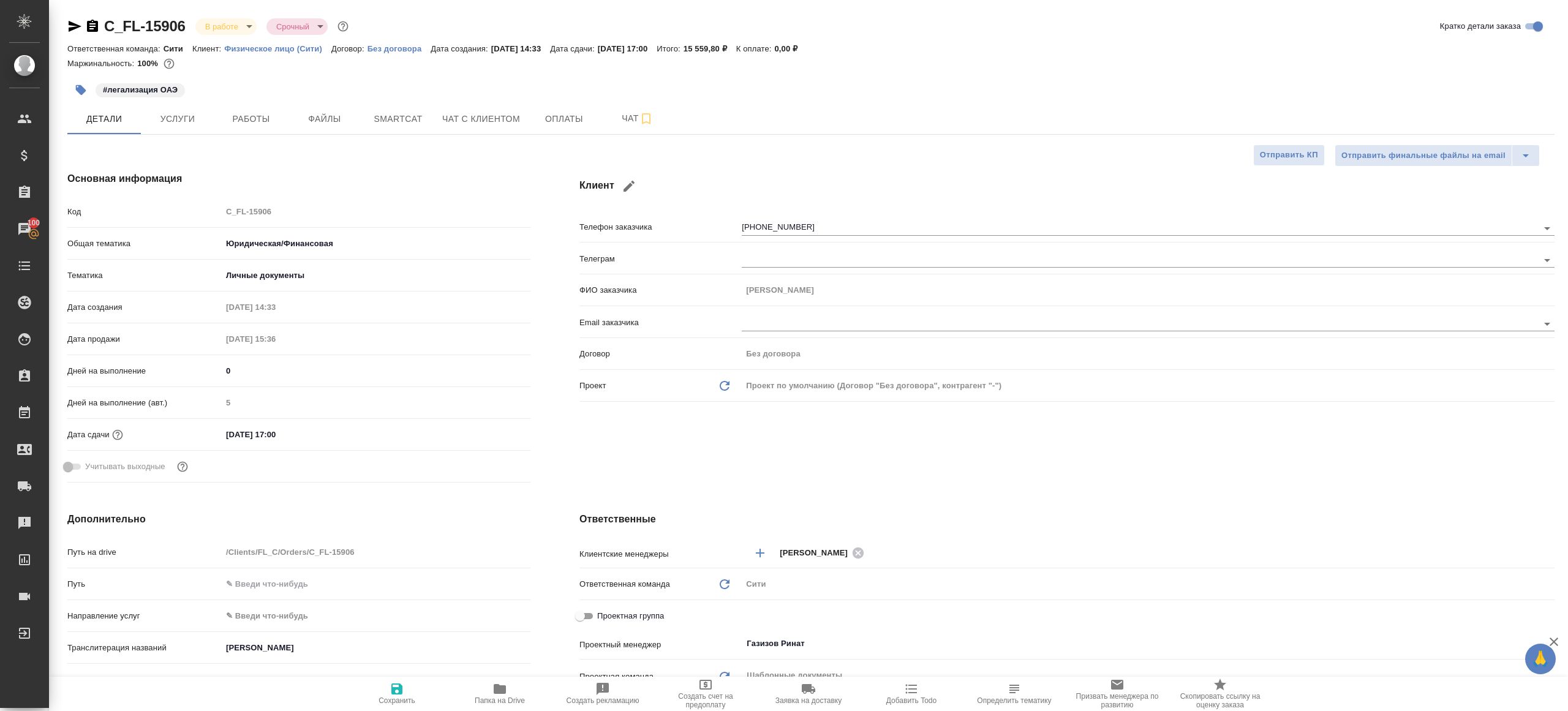
type textarea "x"
